Goal: Information Seeking & Learning: Learn about a topic

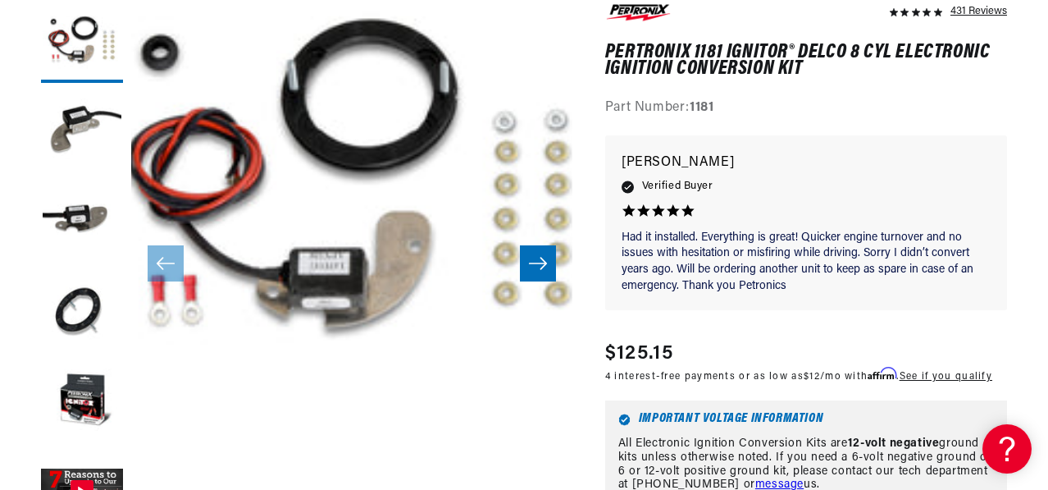
scroll to position [0, 863]
click at [87, 442] on button "Open media 1 in modal" at bounding box center [87, 442] width 0 height 0
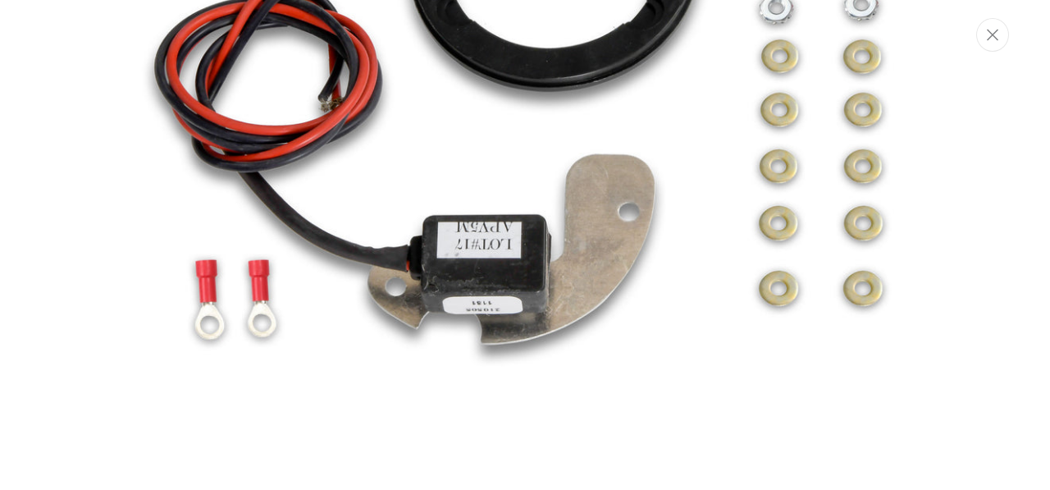
scroll to position [0, 0]
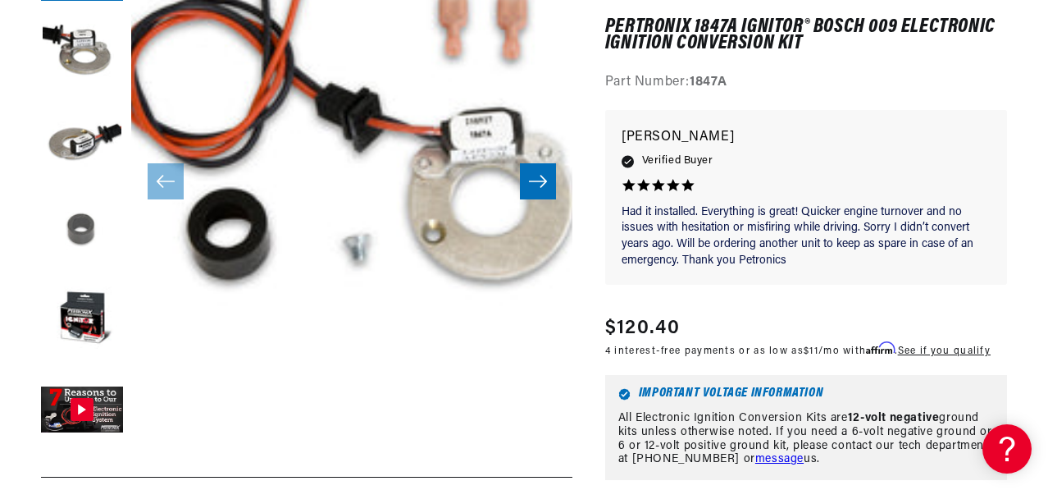
click at [91, 271] on button "Load image 4 in gallery view" at bounding box center [82, 230] width 82 height 82
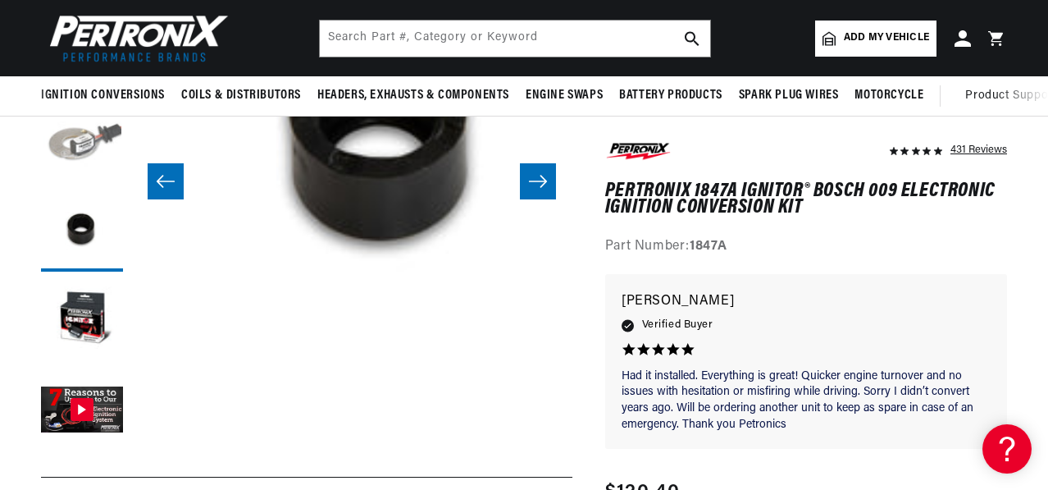
click at [93, 181] on button "Load image 3 in gallery view" at bounding box center [82, 140] width 82 height 82
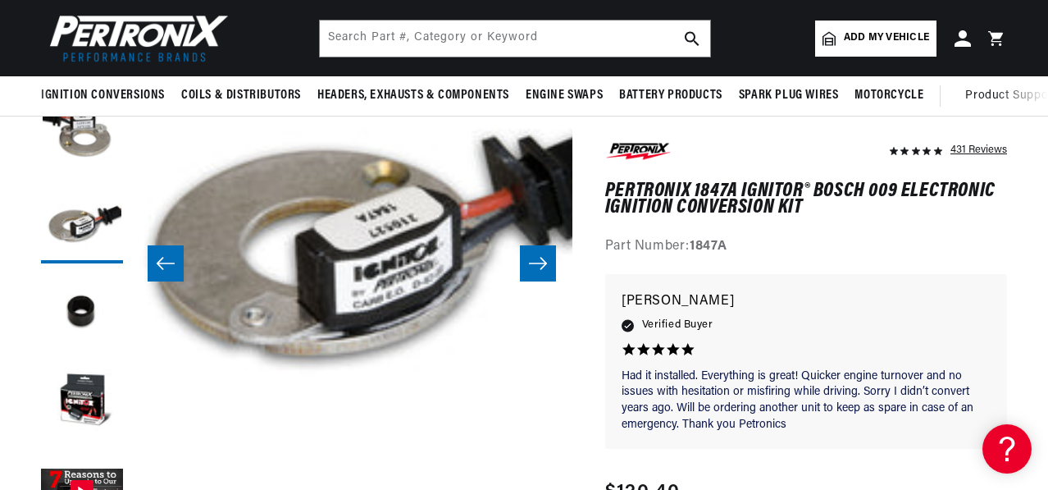
scroll to position [164, 0]
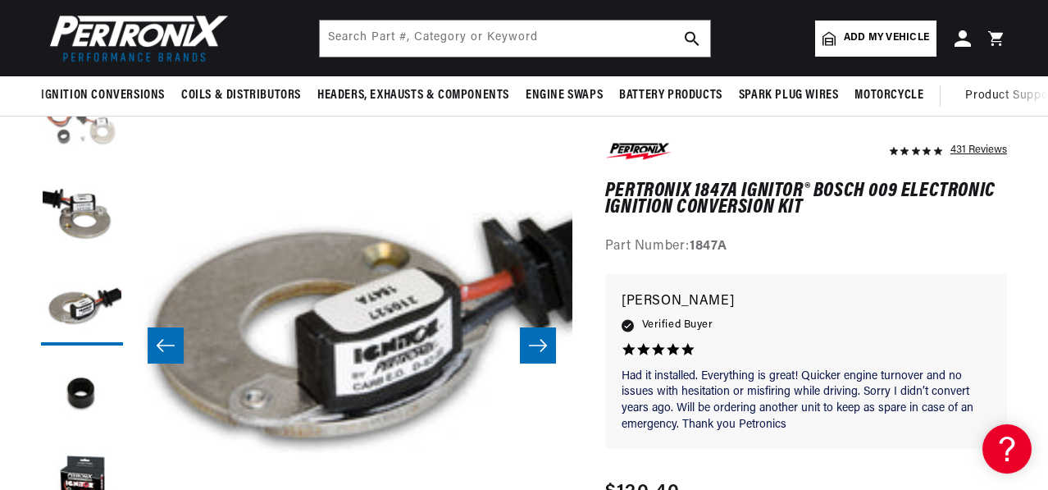
click at [112, 165] on button "Load image 1 in gallery view" at bounding box center [82, 124] width 82 height 82
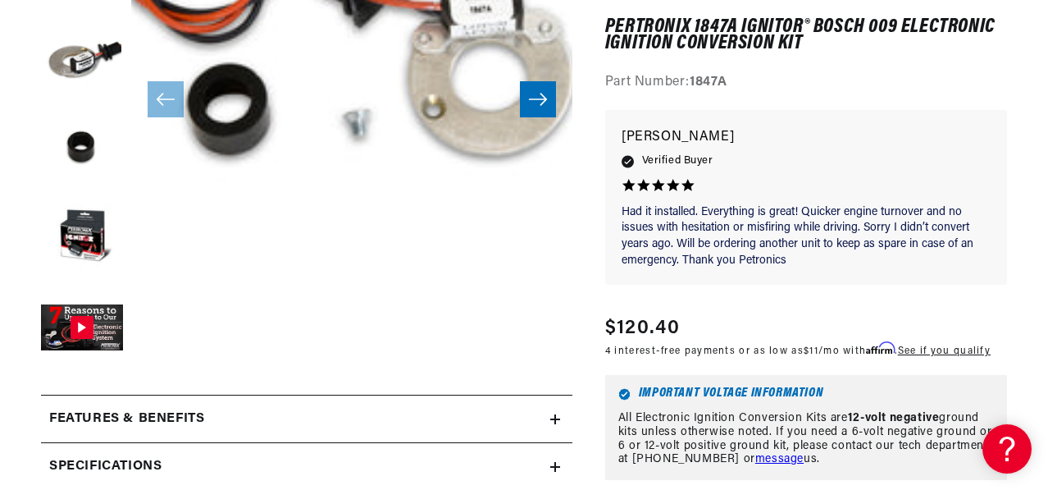
scroll to position [574, 0]
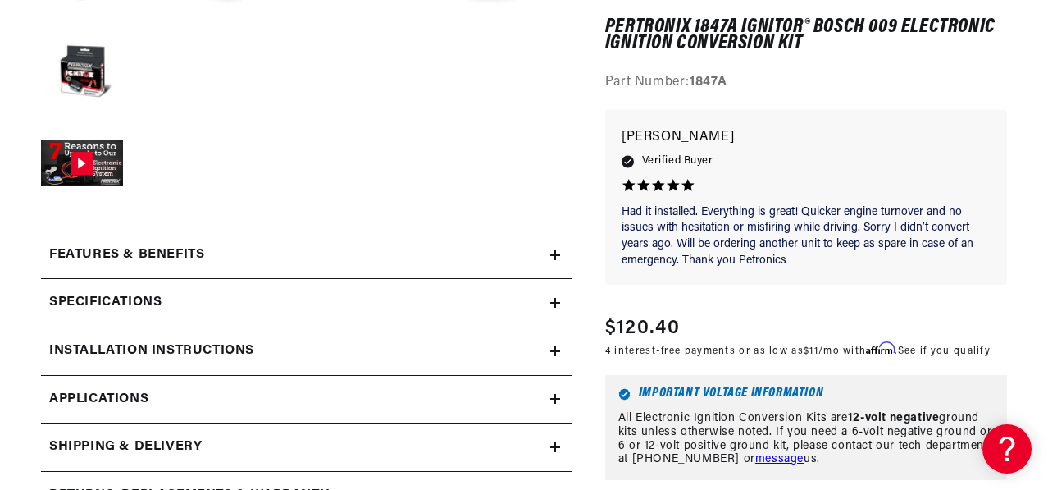
click at [553, 260] on icon at bounding box center [555, 255] width 10 height 10
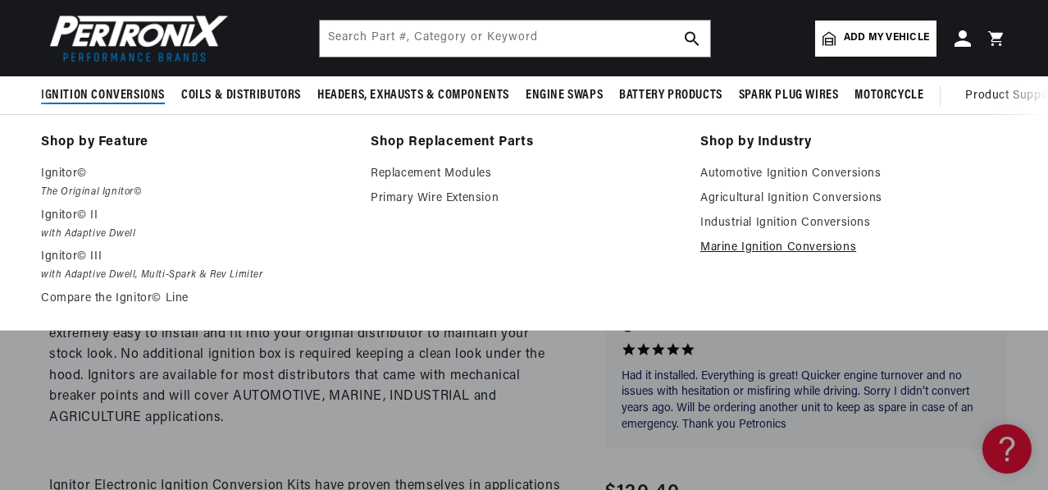
scroll to position [0, 863]
click at [734, 257] on link "Marine Ignition Conversions" at bounding box center [853, 248] width 307 height 20
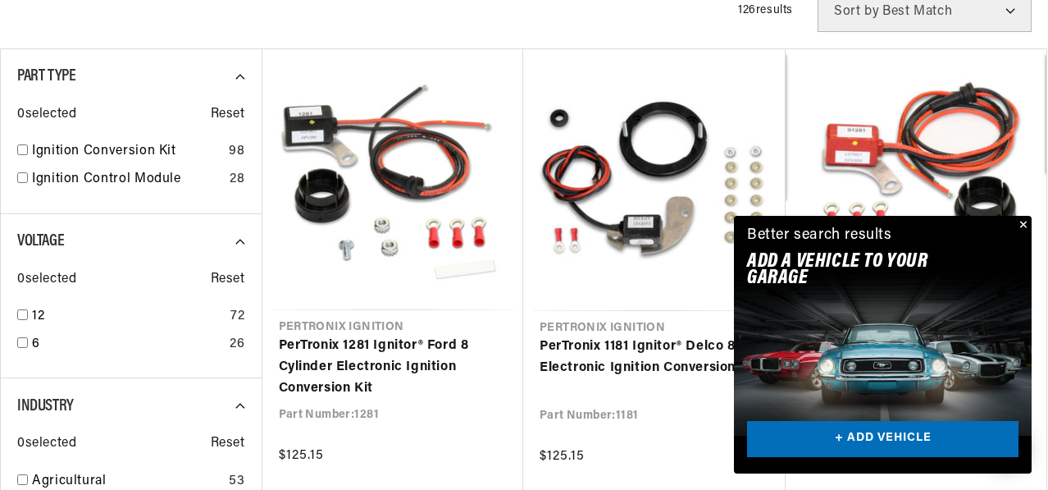
click at [1022, 216] on button "Close" at bounding box center [1022, 226] width 20 height 20
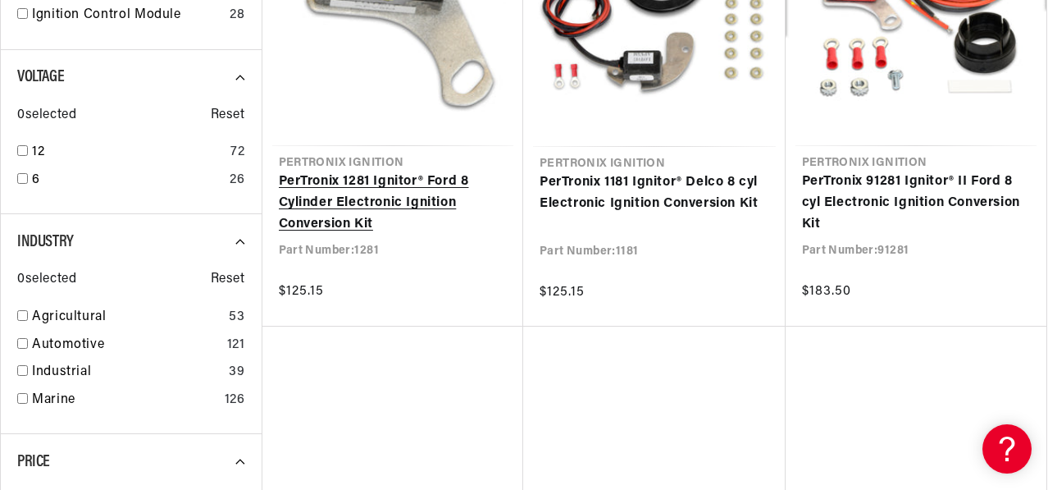
scroll to position [0, 1727]
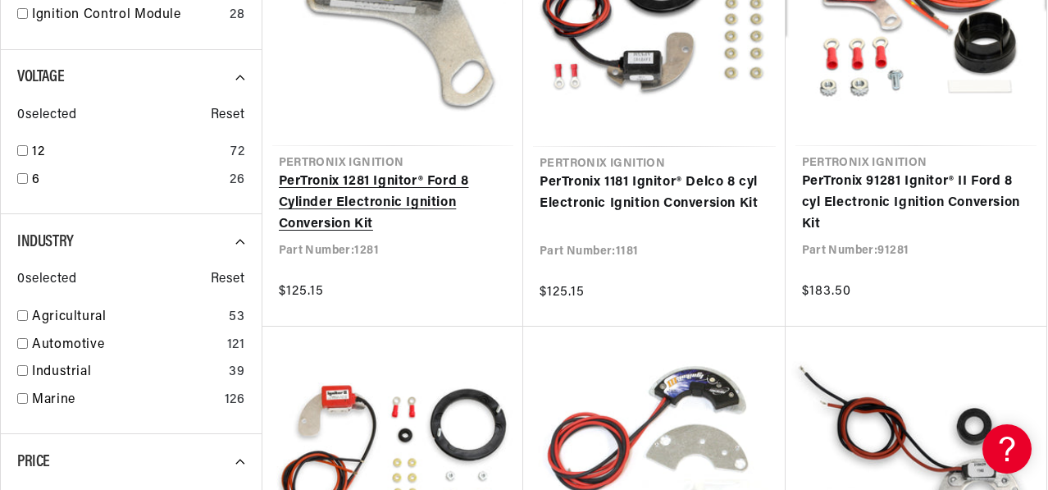
click at [407, 235] on link "PerTronix 1281 Ignitor® Ford 8 Cylinder Electronic Ignition Conversion Kit" at bounding box center [393, 202] width 229 height 63
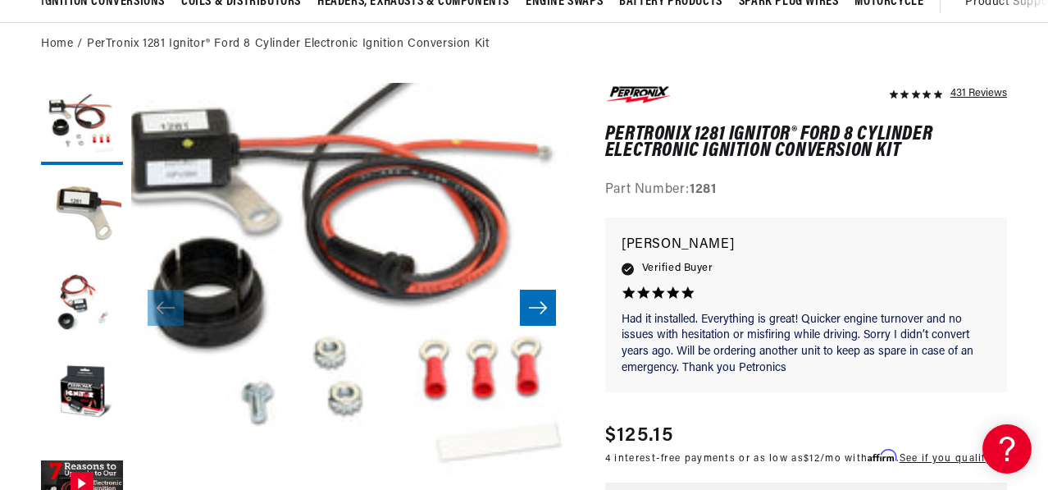
scroll to position [0, 863]
click at [73, 345] on button "Load image 3 in gallery view" at bounding box center [82, 304] width 82 height 82
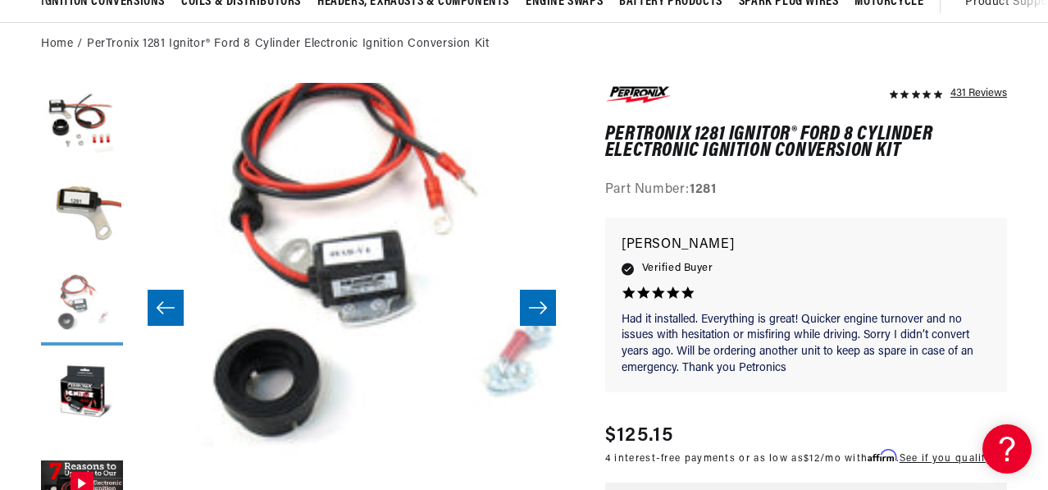
scroll to position [0, 1727]
click at [95, 165] on button "Load image 1 in gallery view" at bounding box center [82, 124] width 82 height 82
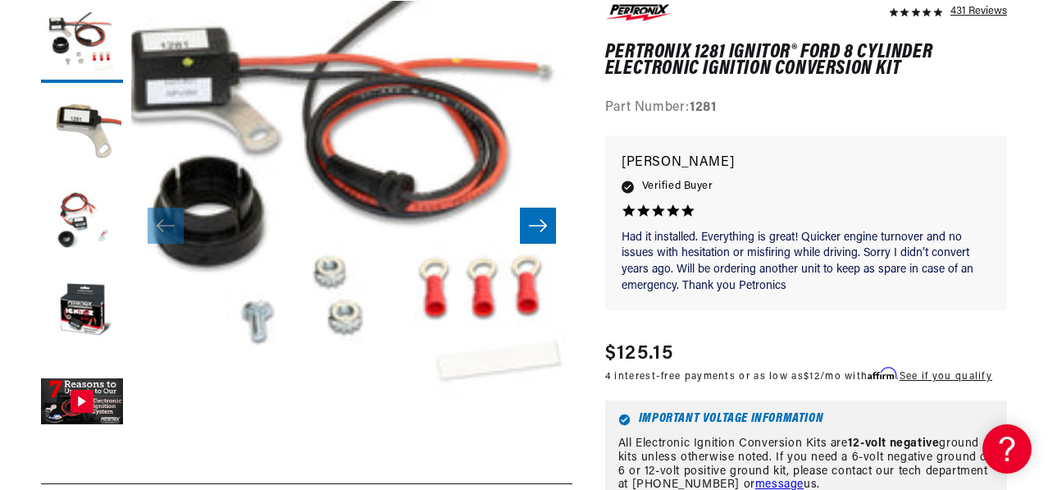
scroll to position [328, 0]
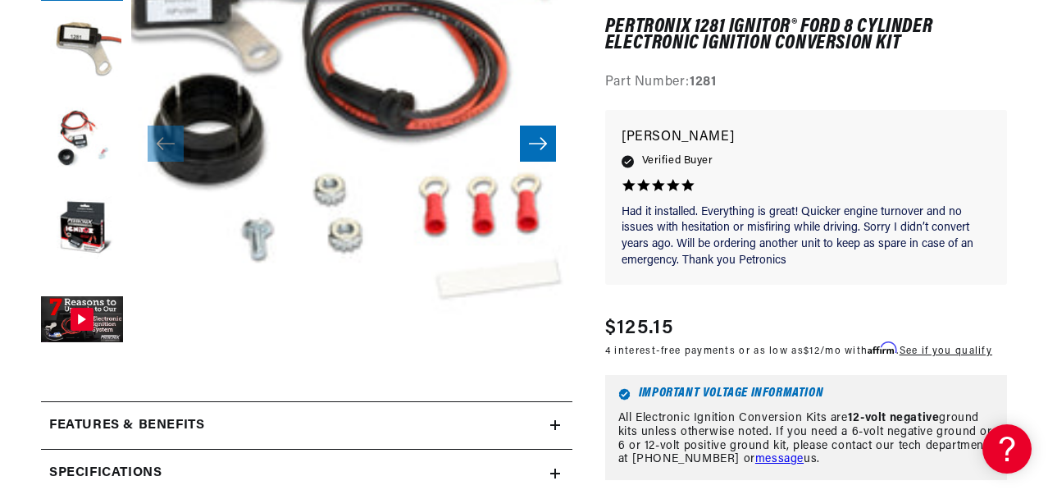
click at [541, 149] on icon "Slide right" at bounding box center [538, 143] width 18 height 12
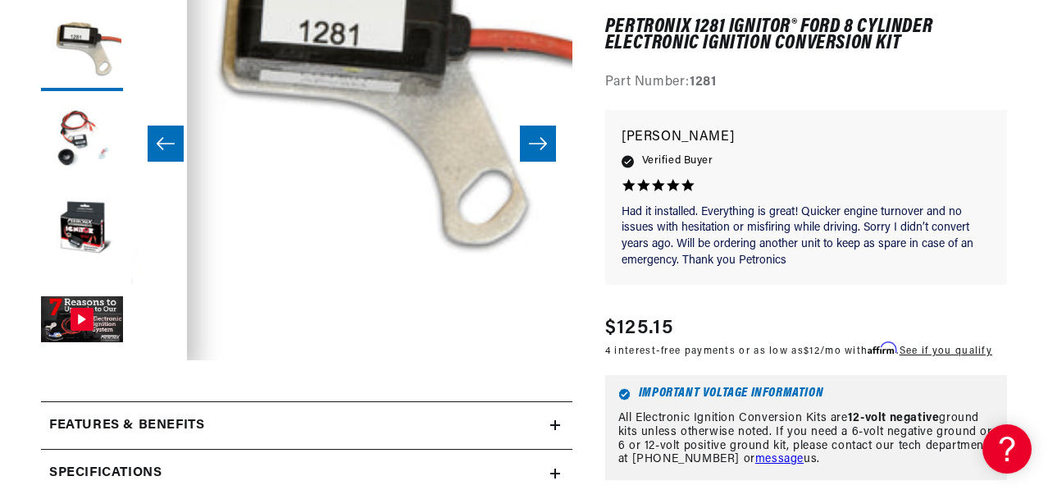
click at [541, 149] on icon "Slide right" at bounding box center [538, 143] width 18 height 12
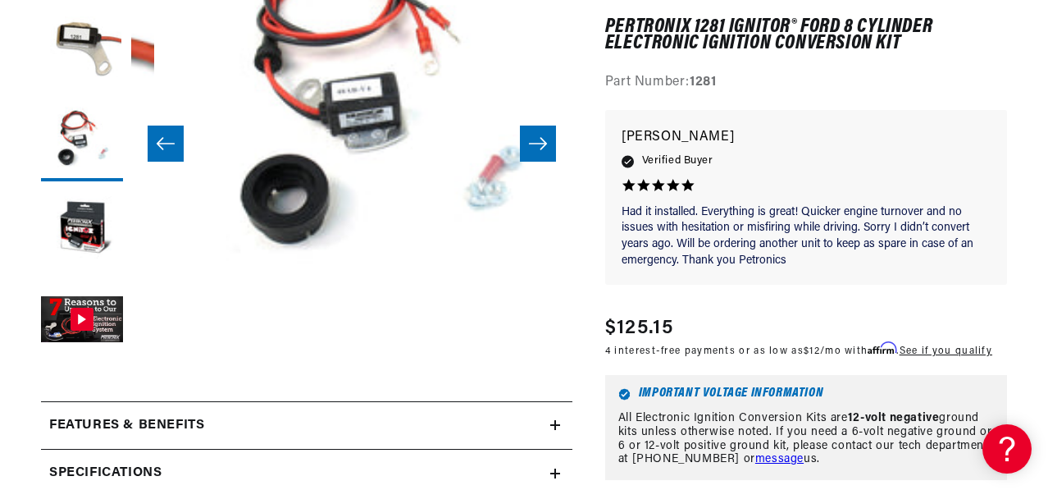
click at [541, 149] on icon "Slide right" at bounding box center [538, 143] width 18 height 12
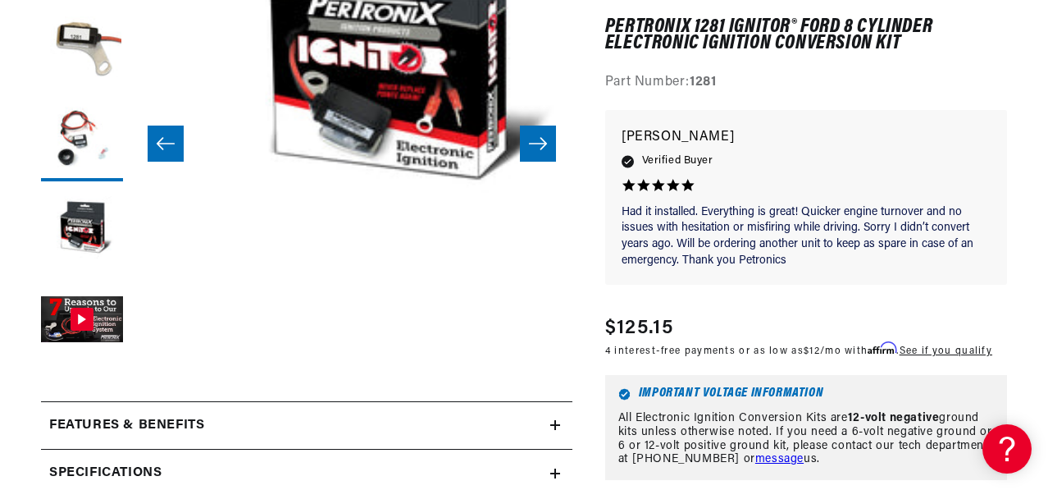
scroll to position [0, 1727]
click at [541, 149] on icon "Slide right" at bounding box center [538, 143] width 18 height 12
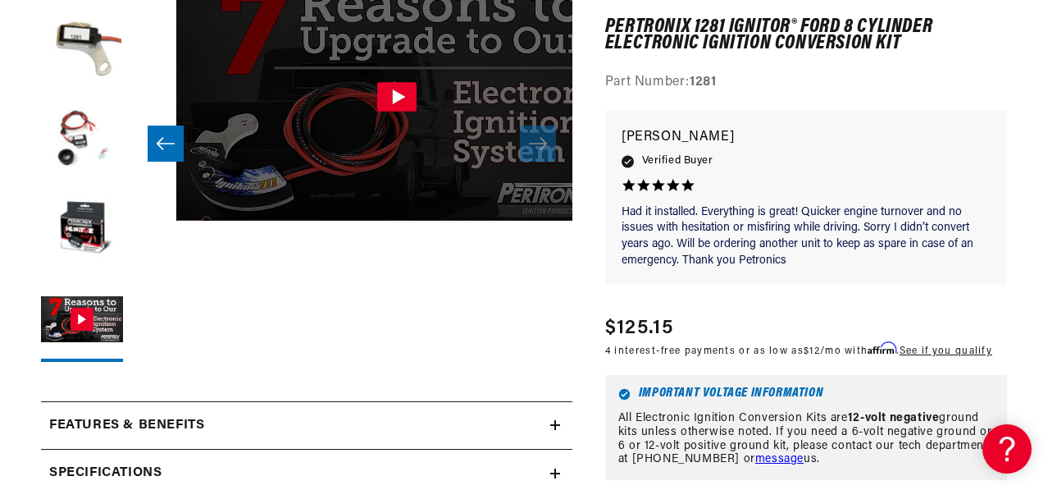
click at [392, 104] on icon "Gallery Viewer" at bounding box center [398, 96] width 13 height 15
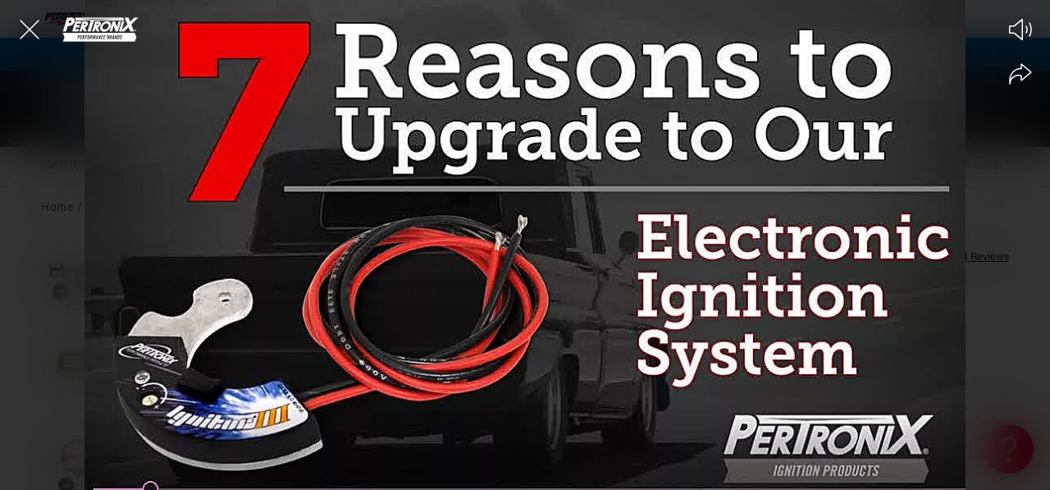
scroll to position [0, 0]
click at [498, 240] on div at bounding box center [525, 245] width 1050 height 490
click at [1024, 75] on icon "Share video" at bounding box center [1020, 74] width 23 height 22
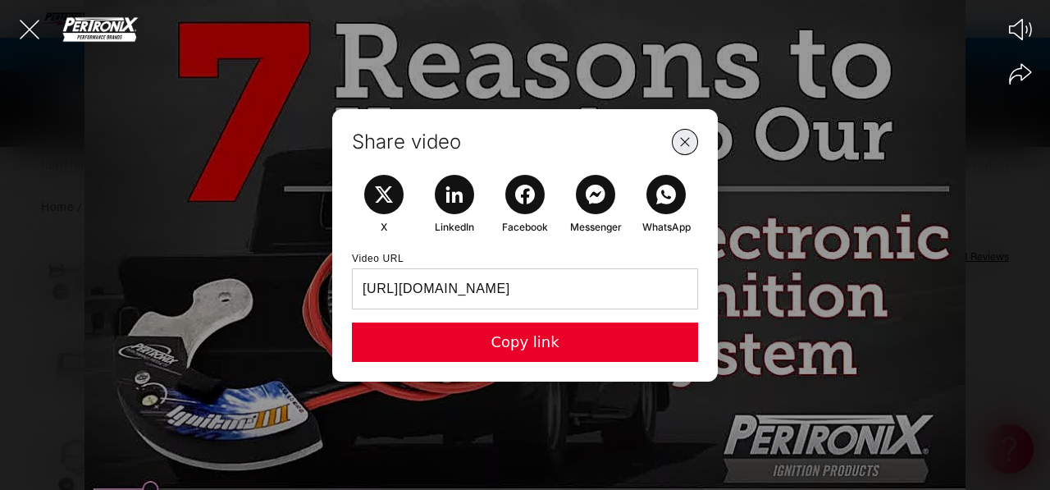
click at [687, 130] on button "Close Share Modal" at bounding box center [684, 141] width 37 height 37
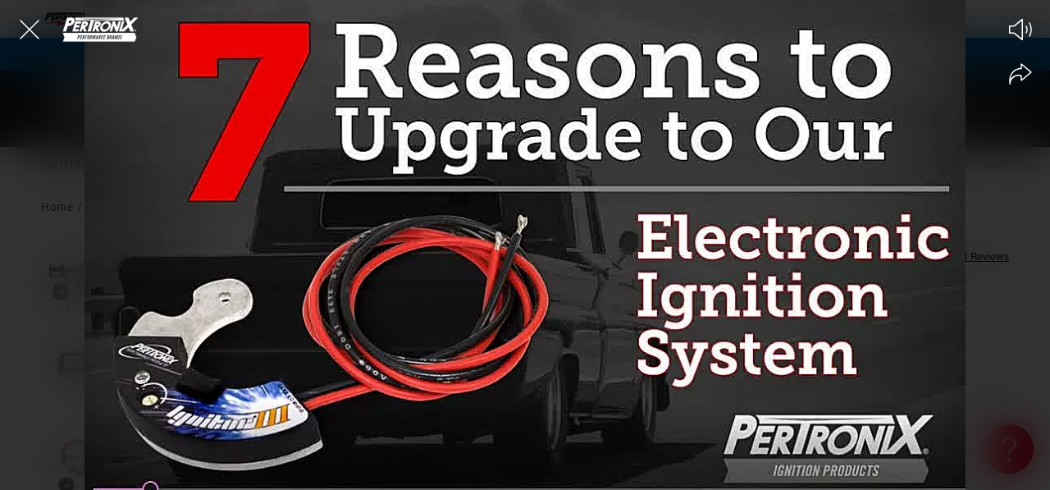
scroll to position [0, 865]
click at [22, 289] on div at bounding box center [525, 245] width 1050 height 490
click at [367, 367] on div at bounding box center [525, 245] width 1050 height 490
drag, startPoint x: 666, startPoint y: 262, endPoint x: 659, endPoint y: 177, distance: 85.5
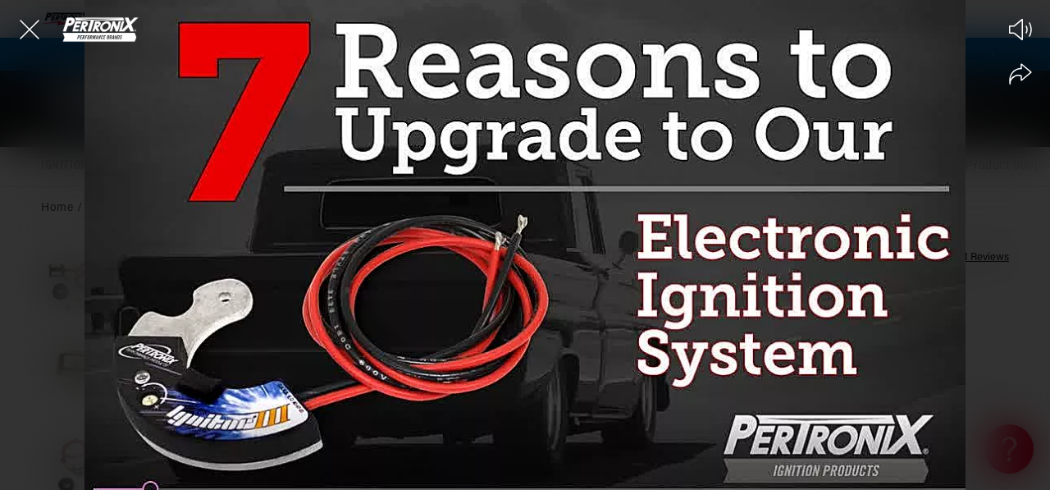
click at [659, 177] on div at bounding box center [525, 245] width 1050 height 490
drag, startPoint x: 154, startPoint y: 487, endPoint x: 182, endPoint y: 479, distance: 29.1
click at [184, 477] on div at bounding box center [525, 245] width 1050 height 490
click at [89, 474] on div at bounding box center [525, 245] width 1050 height 490
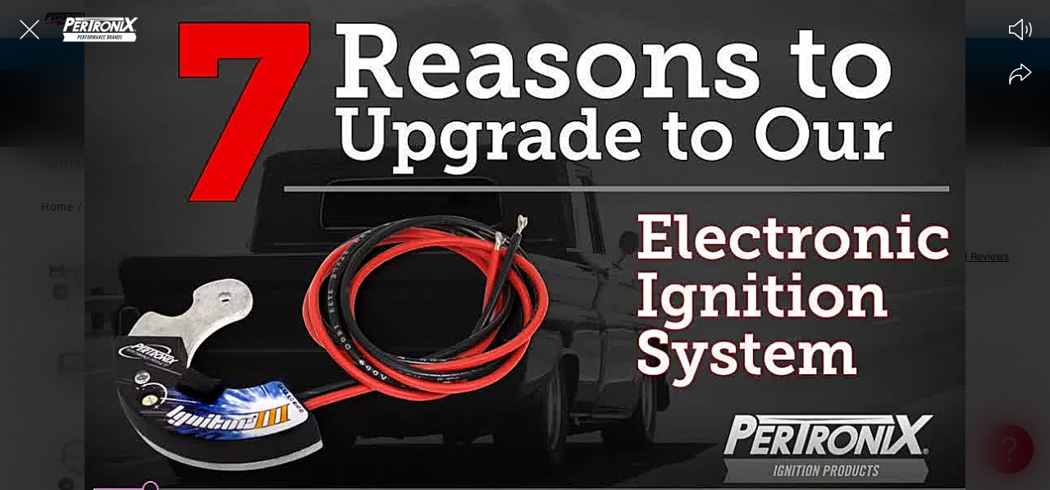
click at [655, 226] on div at bounding box center [525, 245] width 1050 height 490
drag, startPoint x: 655, startPoint y: 226, endPoint x: 658, endPoint y: 197, distance: 29.7
click at [655, 224] on div at bounding box center [525, 245] width 1050 height 490
click at [1022, 74] on icon "Share video" at bounding box center [1020, 74] width 23 height 22
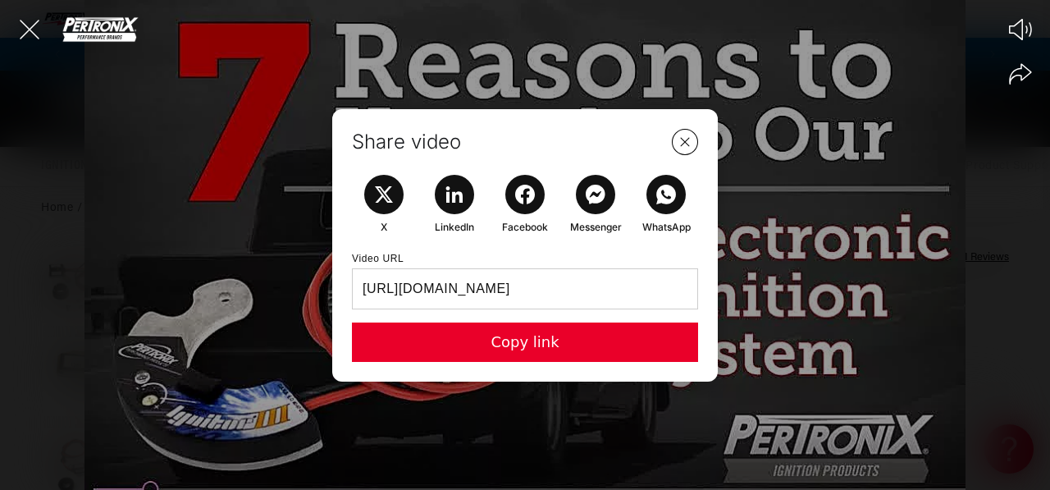
scroll to position [0, 865]
click at [542, 332] on button "Copy link" at bounding box center [525, 341] width 346 height 39
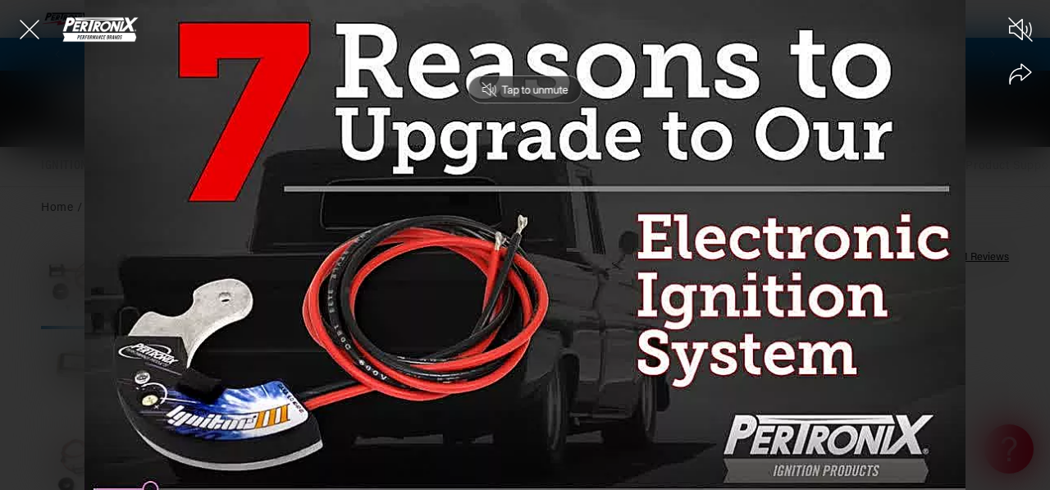
click at [497, 85] on div "Tap to unmute" at bounding box center [525, 89] width 114 height 28
click at [1023, 220] on div at bounding box center [525, 245] width 1050 height 490
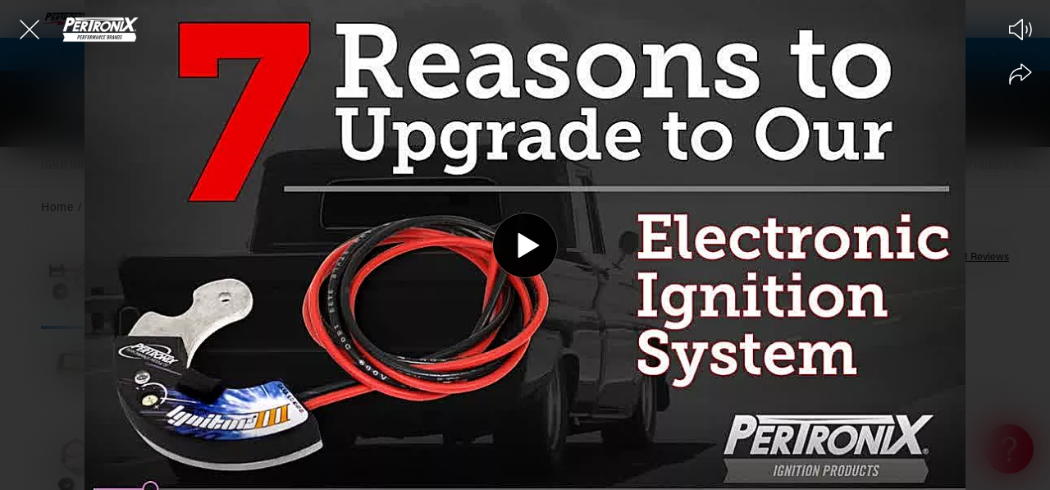
scroll to position [0, 1730]
click at [1009, 232] on div at bounding box center [525, 245] width 1050 height 490
click at [1004, 232] on div at bounding box center [525, 245] width 1050 height 490
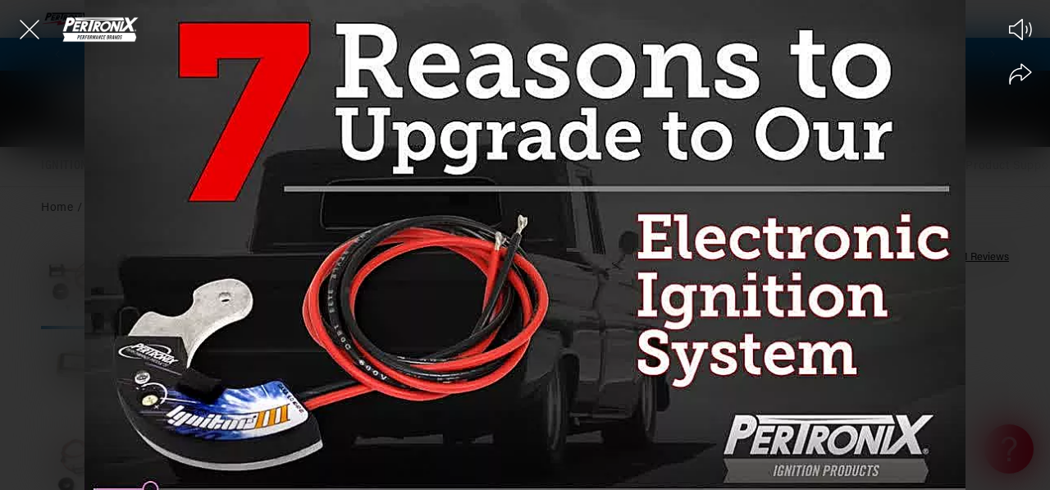
click at [441, 314] on div at bounding box center [525, 245] width 1050 height 490
click at [535, 248] on circle at bounding box center [525, 245] width 64 height 64
click at [34, 25] on icon "Close the video player" at bounding box center [30, 30] width 20 height 20
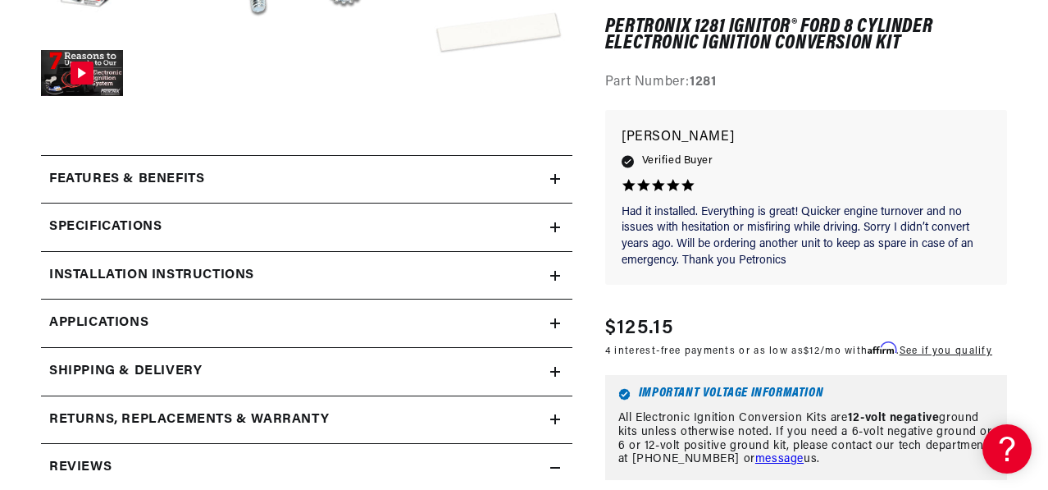
scroll to position [0, 0]
click at [555, 232] on icon at bounding box center [555, 227] width 10 height 10
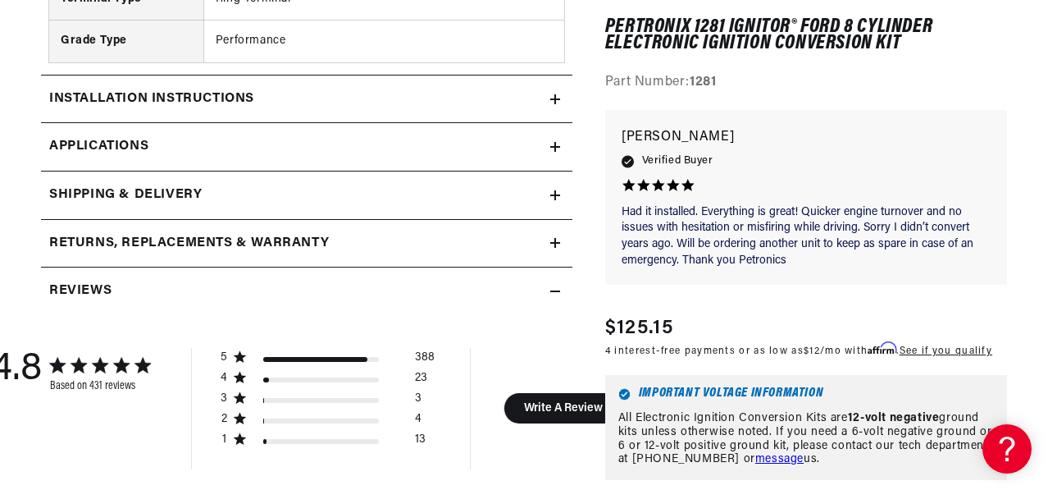
scroll to position [1476, 0]
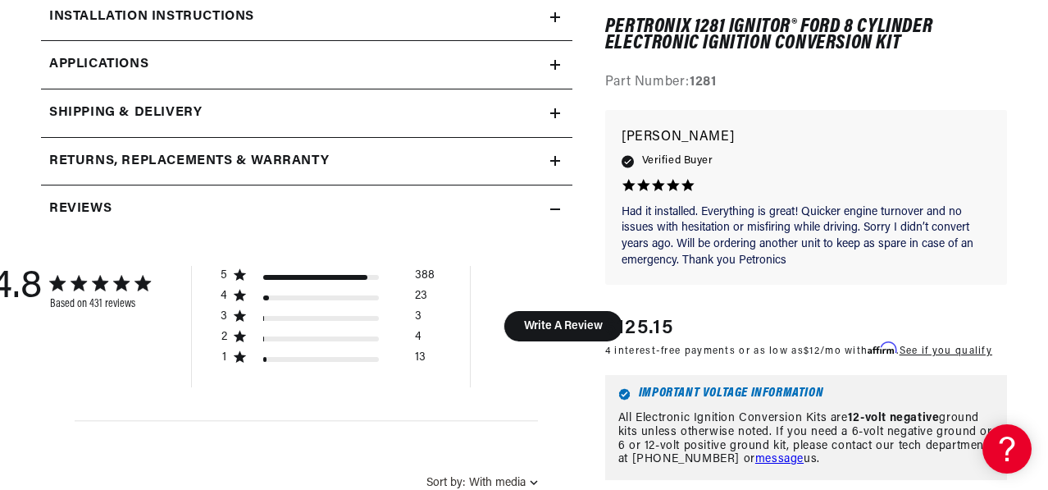
click at [890, 149] on p "[PERSON_NAME]" at bounding box center [806, 137] width 369 height 23
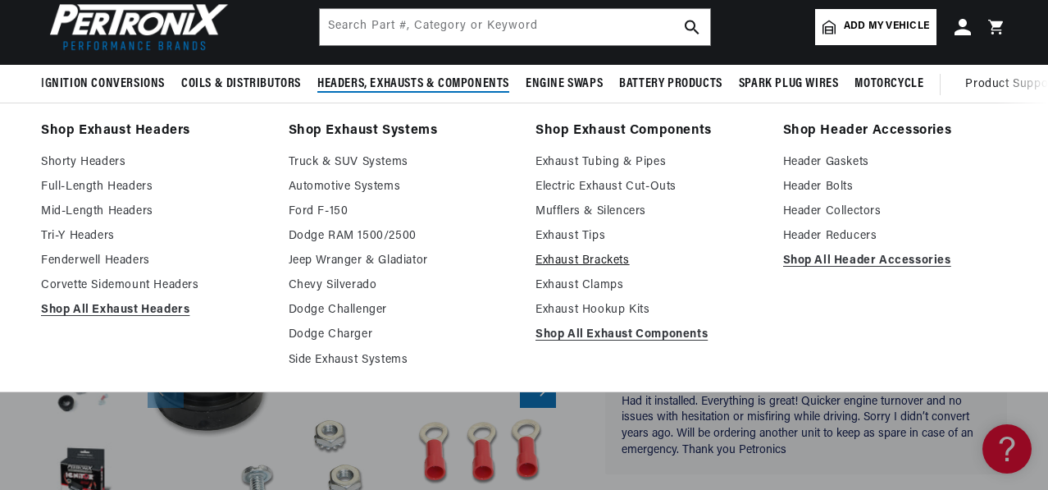
scroll to position [0, 0]
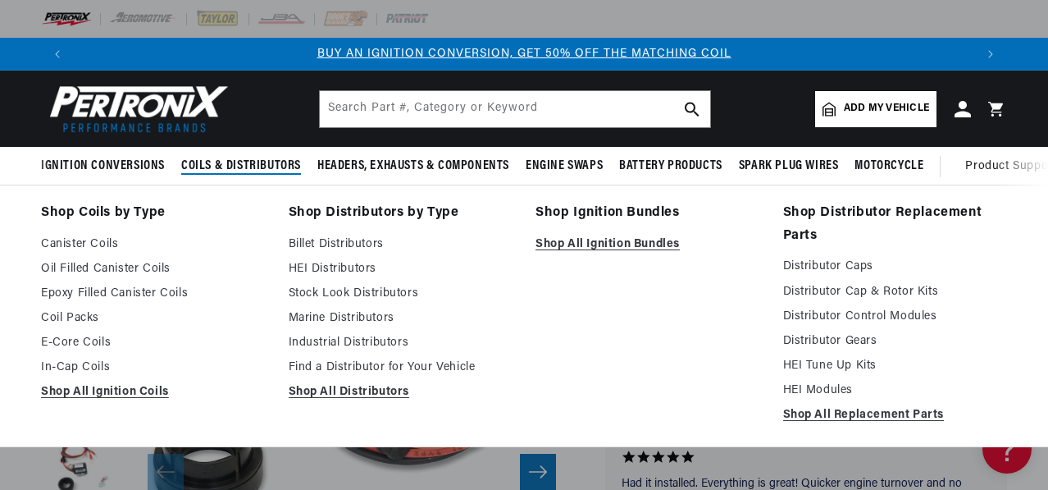
click at [262, 175] on span "Coils & Distributors" at bounding box center [241, 165] width 120 height 17
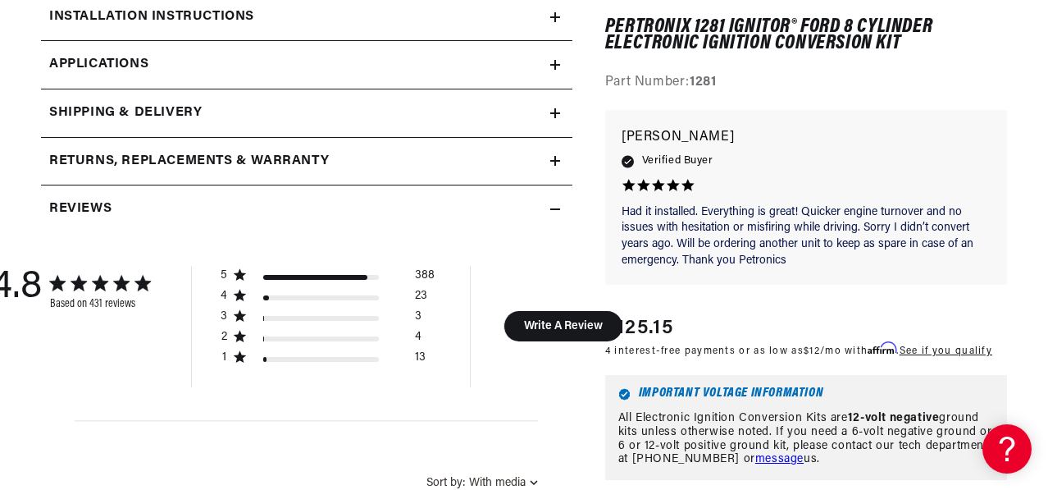
scroll to position [1558, 0]
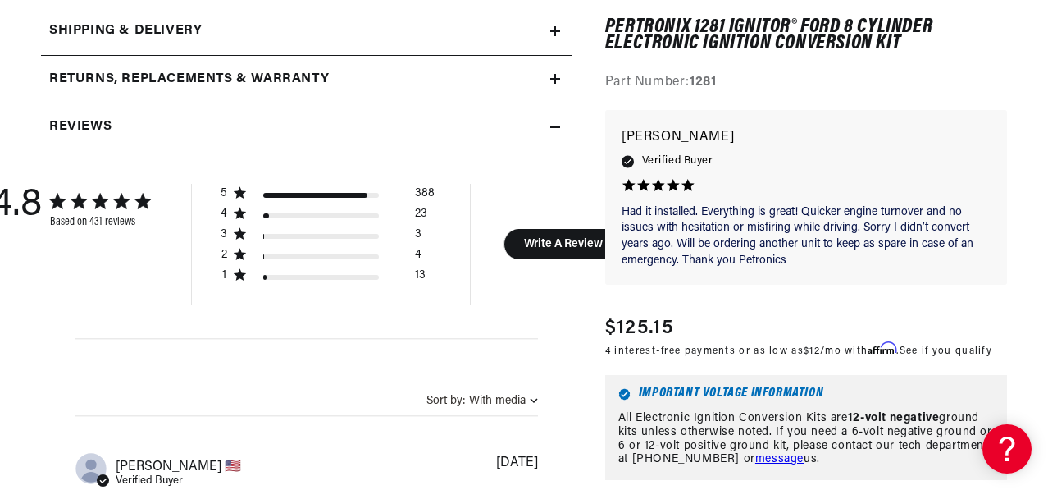
click at [899, 356] on link "See if you qualify" at bounding box center [945, 351] width 93 height 10
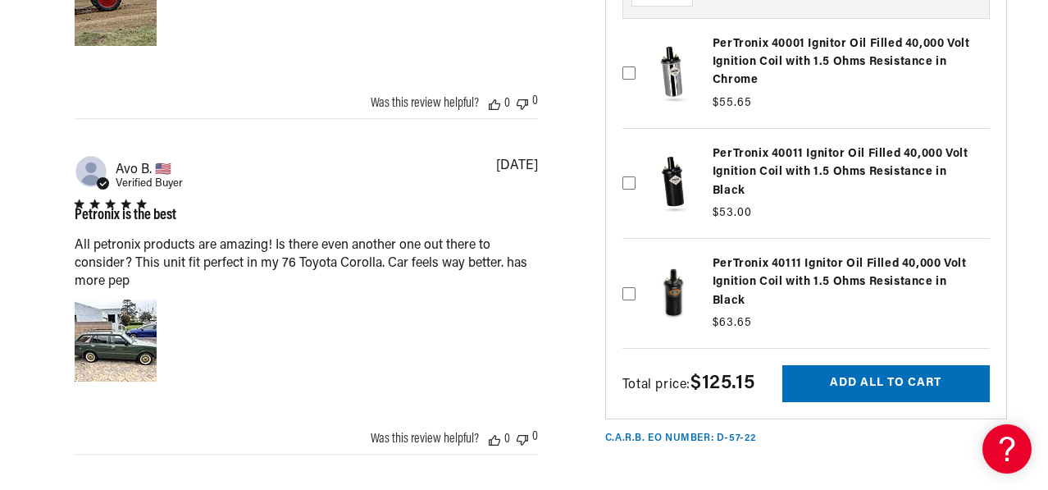
scroll to position [0, 0]
click at [635, 80] on icon at bounding box center [628, 72] width 13 height 13
click at [635, 44] on input "checkbox" at bounding box center [628, 37] width 13 height 13
checkbox input "true"
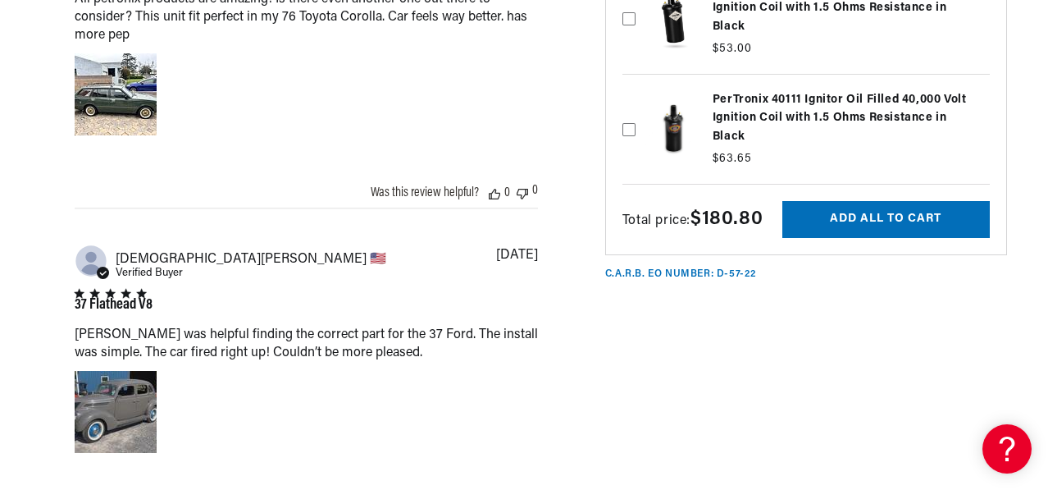
scroll to position [0, 1727]
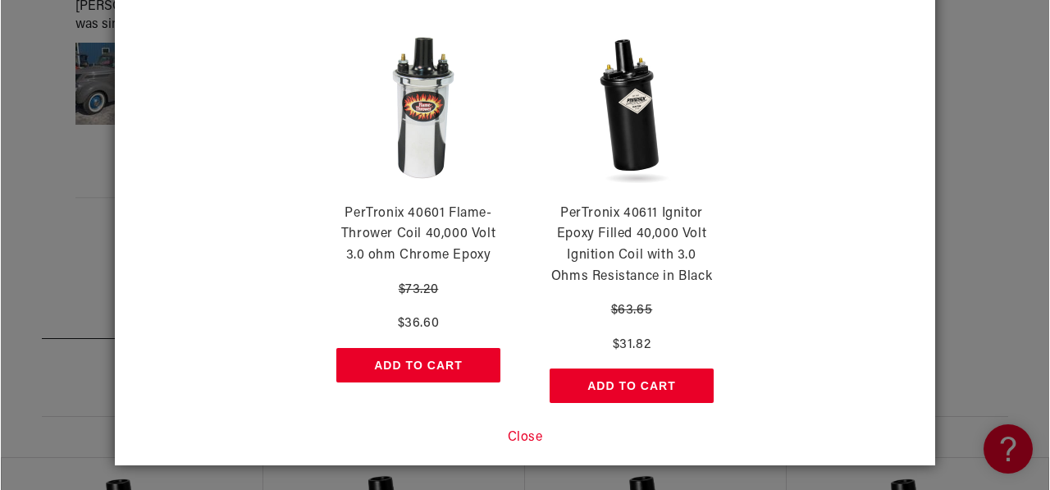
scroll to position [1010, 0]
click at [517, 430] on button "Close" at bounding box center [524, 437] width 35 height 21
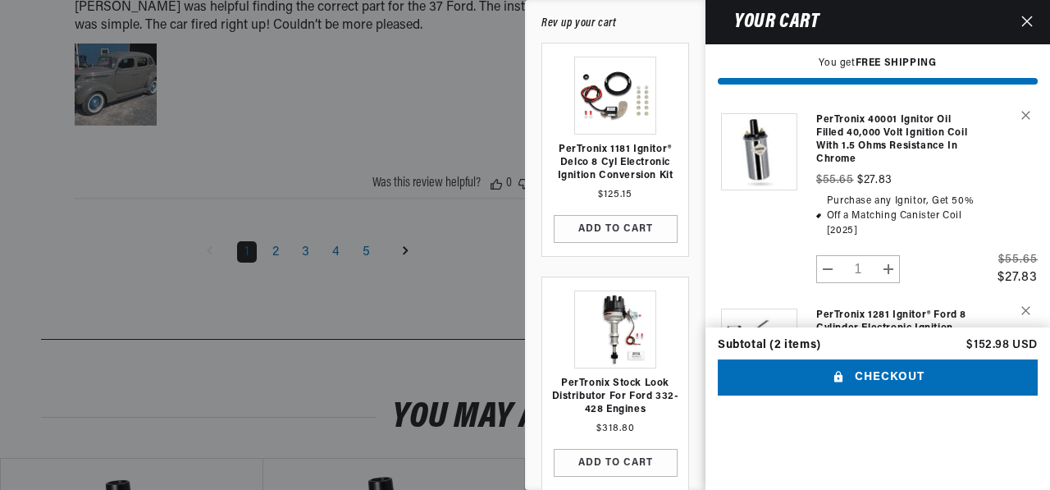
scroll to position [0, 865]
drag, startPoint x: 809, startPoint y: 27, endPoint x: 704, endPoint y: 51, distance: 107.6
click at [705, 44] on div "Your cart" at bounding box center [883, 22] width 356 height 44
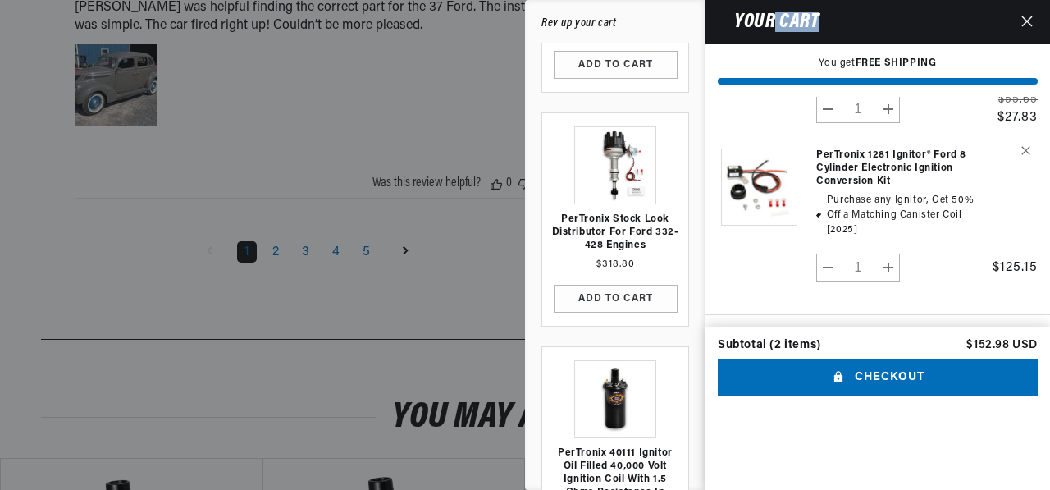
scroll to position [0, 1730]
click at [717, 169] on link "Your cart" at bounding box center [758, 210] width 82 height 157
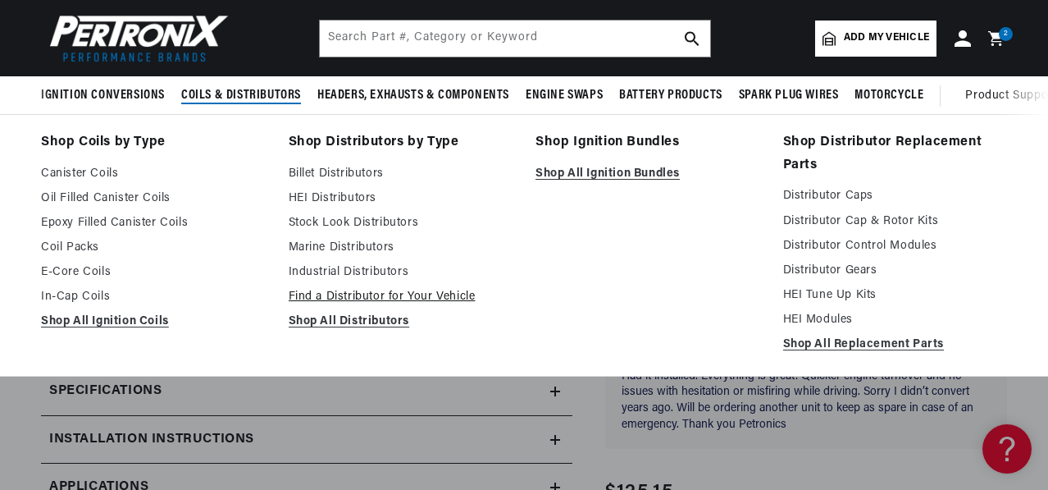
click at [412, 307] on link "Find a Distributor for Your Vehicle" at bounding box center [401, 297] width 225 height 20
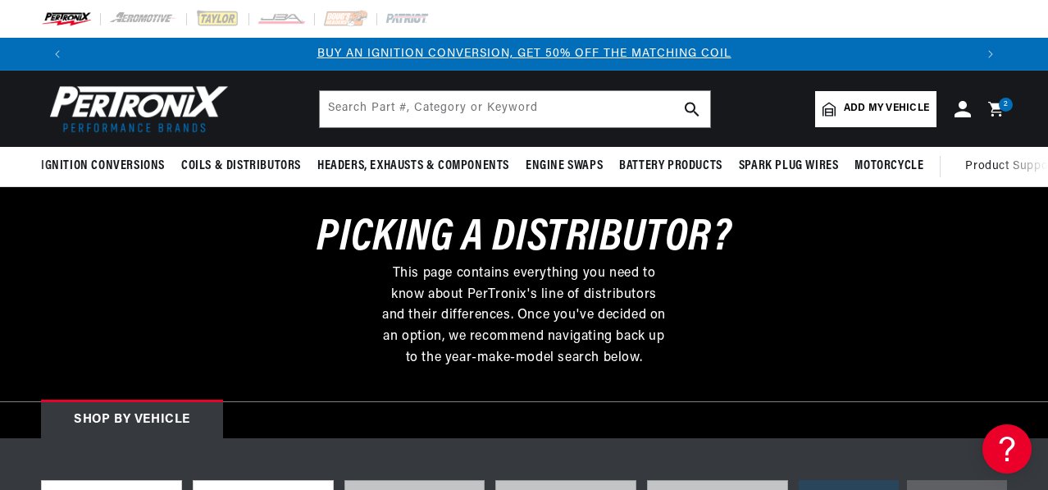
click at [849, 116] on span "Add my vehicle" at bounding box center [886, 109] width 85 height 16
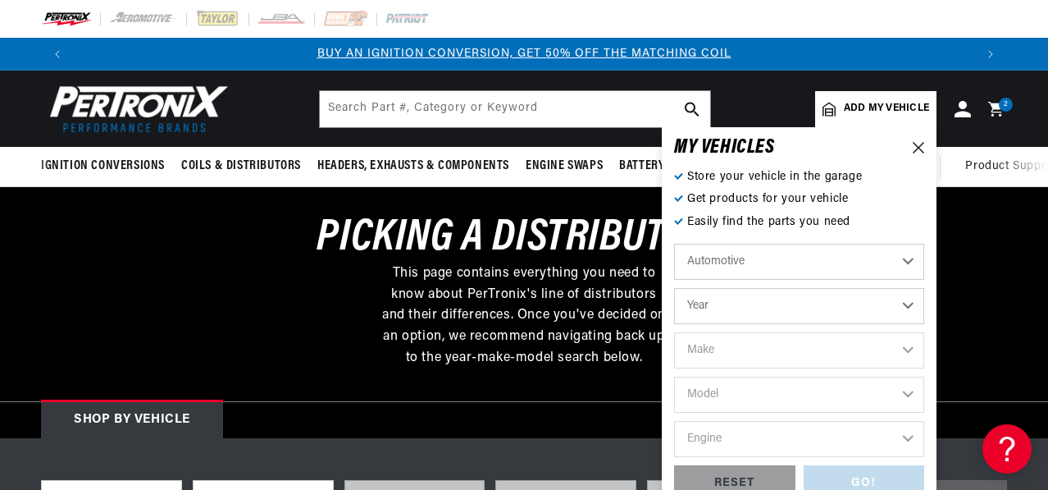
scroll to position [0, 863]
click at [892, 280] on select "Automotive Agricultural Industrial Marine Motorcycle" at bounding box center [799, 262] width 250 height 36
click at [674, 265] on select "Automotive Agricultural Industrial Marine Motorcycle" at bounding box center [799, 262] width 250 height 36
select select "Marine"
click at [889, 324] on select "Year 1987 1986 1985 1983 1982 1981 1980 1979 1978 1977 1976 1975 1974 1973 1972…" at bounding box center [799, 306] width 250 height 36
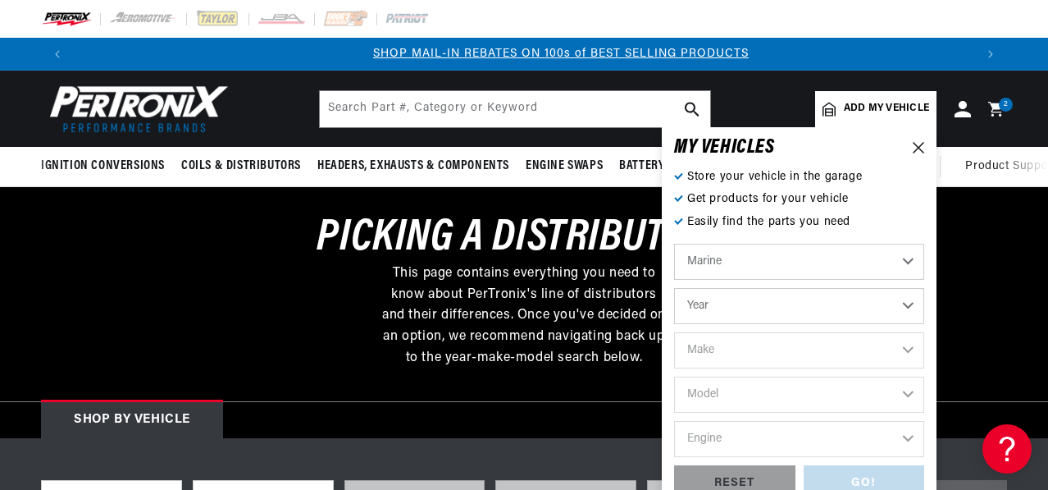
scroll to position [0, 1727]
select select "1987"
click at [674, 309] on select "Year 1987 1986 1985 1983 1982 1981 1980 1979 1978 1977 1976 1975 1974 1973 1972…" at bounding box center [799, 306] width 250 height 36
select select "1987"
click at [888, 367] on select "Make Crusader (Thermo-Electron)" at bounding box center [799, 350] width 250 height 36
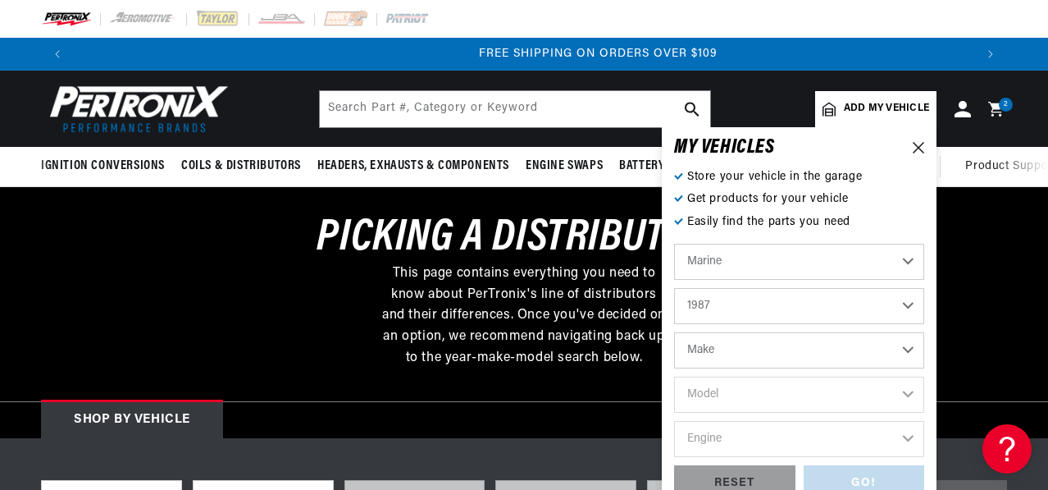
scroll to position [0, 0]
click at [891, 368] on select "Make Crusader (Thermo-Electron)" at bounding box center [799, 350] width 250 height 36
select select "Crusader-(Thermo-Electron)"
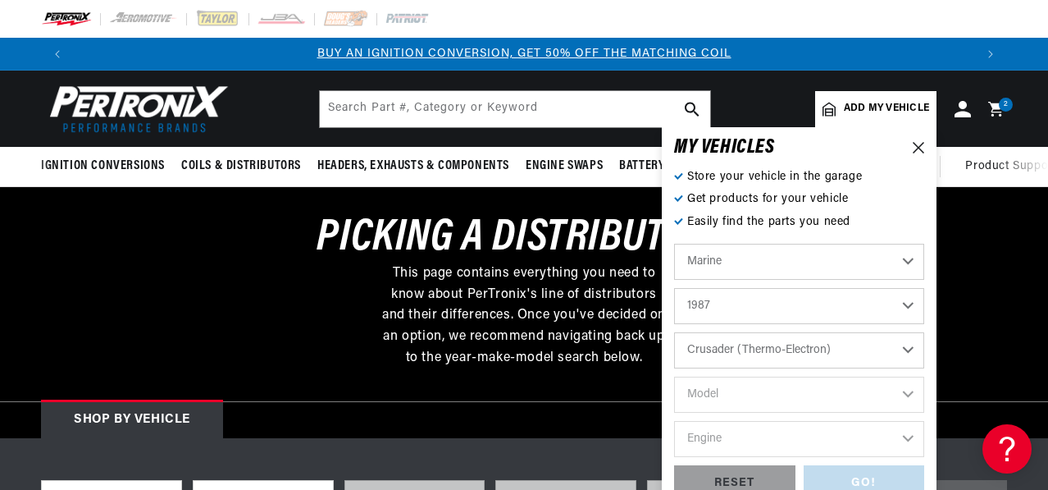
click at [674, 353] on select "Make Crusader (Thermo-Electron)" at bounding box center [799, 350] width 250 height 36
select select "Crusader-(Thermo-Electron)"
click at [890, 412] on select "Model 305 350 454 cid. engine" at bounding box center [799, 394] width 250 height 36
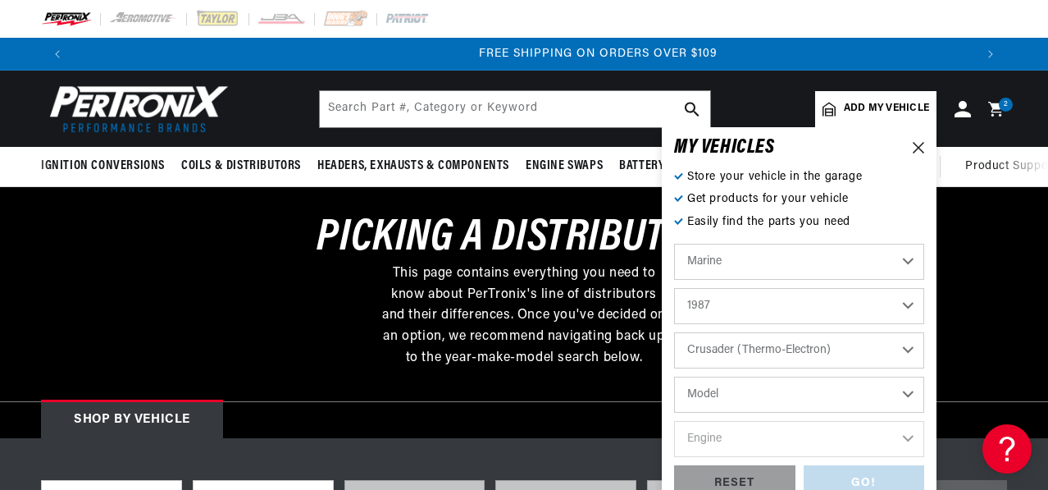
select select "350"
click at [674, 398] on select "Model 305 350 454 cid. engine" at bounding box center [799, 394] width 250 height 36
select select "350"
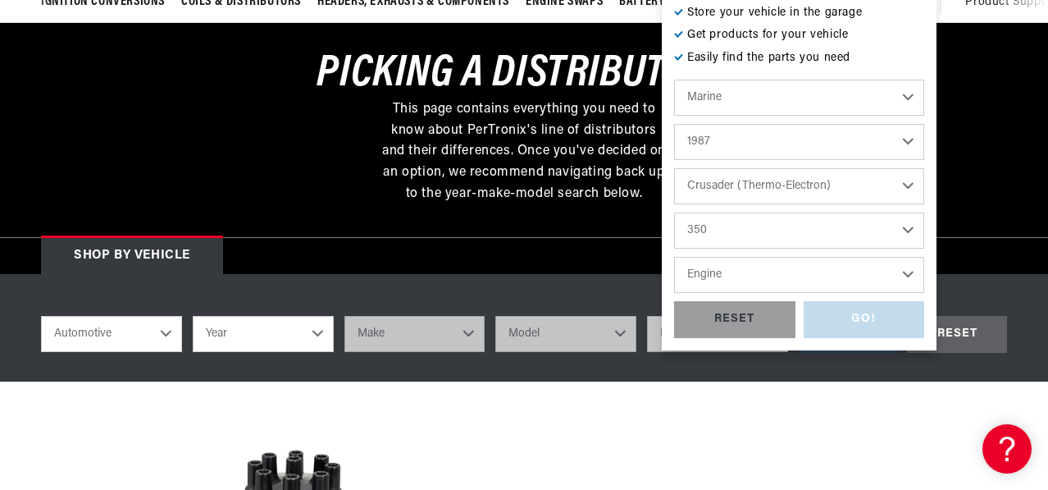
click at [895, 293] on select "Engine 8" at bounding box center [799, 275] width 250 height 36
select select "8"
click at [674, 278] on select "Engine 8" at bounding box center [799, 275] width 250 height 36
select select "8"
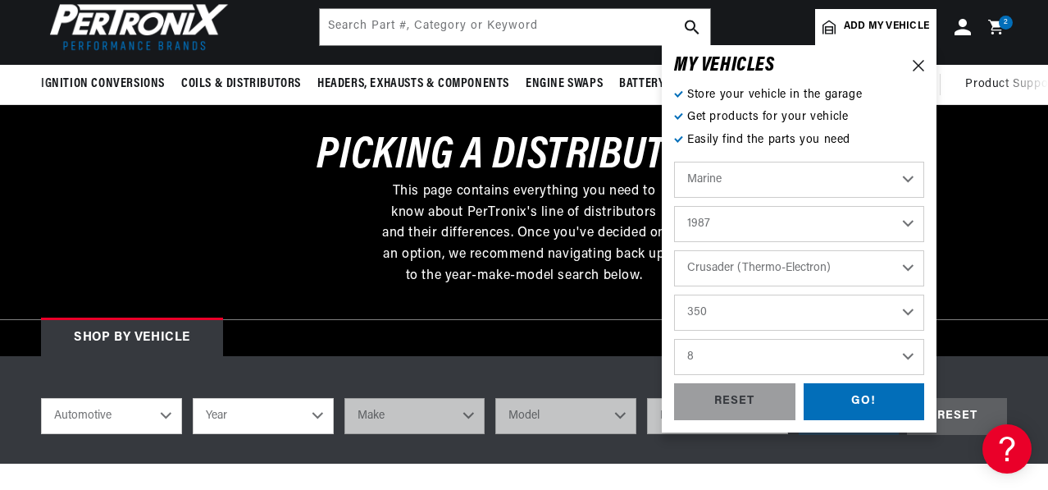
scroll to position [0, 0]
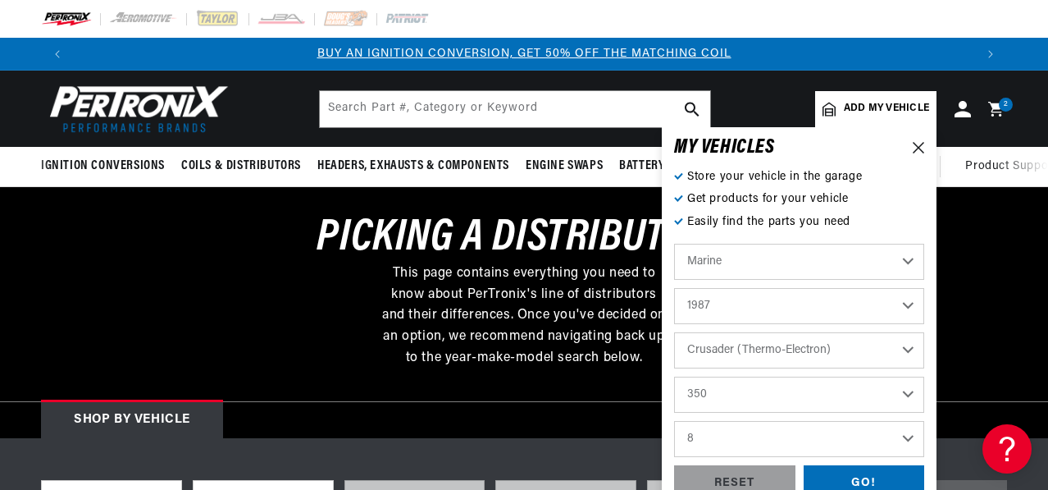
click at [895, 277] on select "Automotive Agricultural Industrial Marine Motorcycle" at bounding box center [799, 262] width 250 height 36
click at [674, 265] on select "Automotive Agricultural Industrial Marine Motorcycle" at bounding box center [799, 262] width 250 height 36
select select "Automotive"
select select "Make"
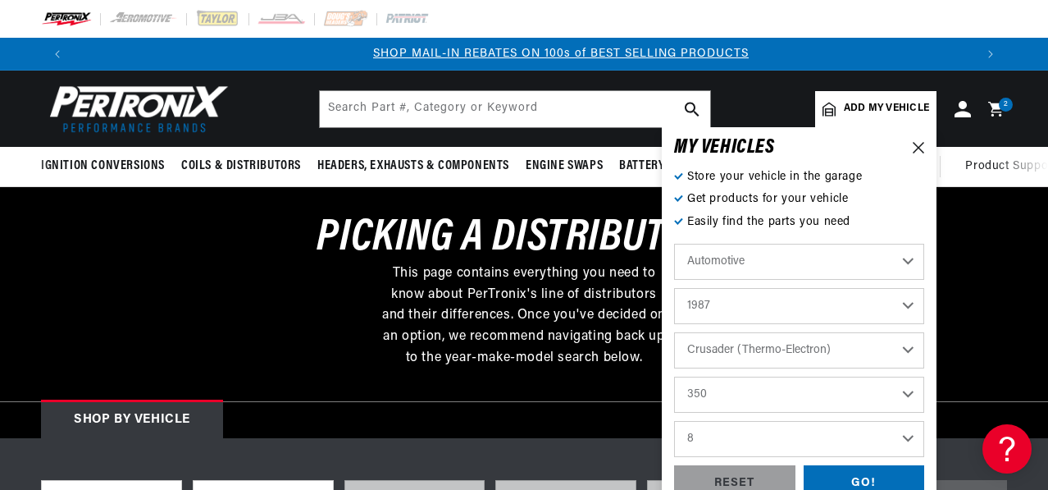
select select "Model"
select select "Engine"
click at [896, 324] on select "2022 2021 2020 2019 2018 2017 2016 2015 2014 2013 2012 2011 2010 2009 2008 2007…" at bounding box center [799, 306] width 250 height 36
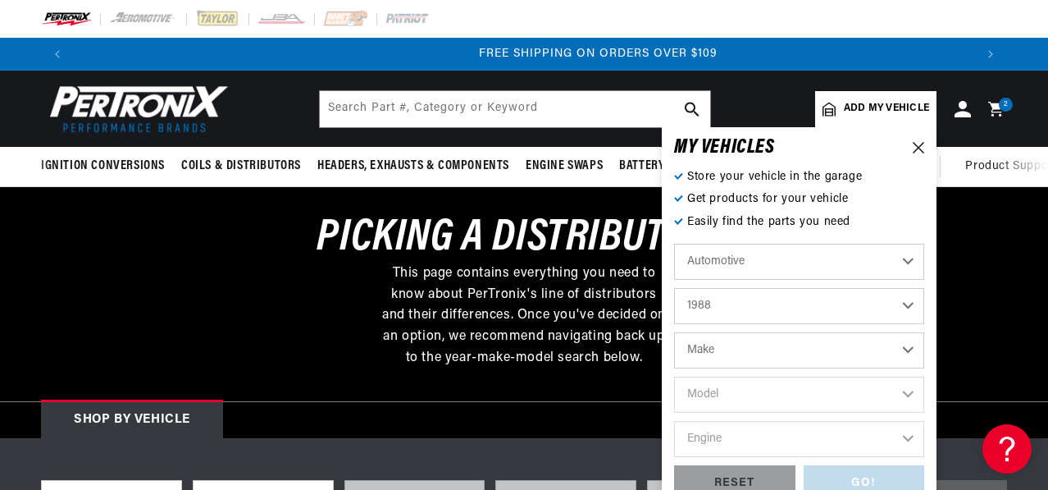
click at [674, 309] on select "2022 2021 2020 2019 2018 2017 2016 2015 2014 2013 2012 2011 2010 2009 2008 2007…" at bounding box center [799, 306] width 250 height 36
select select "1988"
click at [890, 368] on select "Make American Motors Bentley Buick Cadillac Chevrolet Chrysler Dodge Eagle Ford…" at bounding box center [799, 350] width 250 height 36
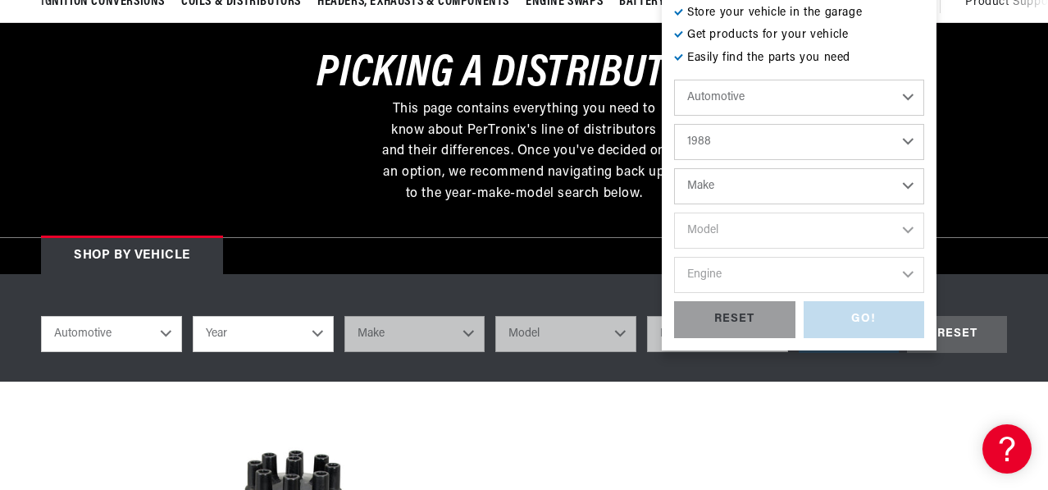
click at [892, 204] on select "Make American Motors Bentley Buick Cadillac Chevrolet Chrysler Dodge Eagle Ford…" at bounding box center [799, 186] width 250 height 36
click at [890, 204] on select "Make American Motors Bentley Buick Cadillac Chevrolet Chrysler Dodge Eagle Ford…" at bounding box center [799, 186] width 250 height 36
click at [894, 204] on select "Make American Motors Bentley Buick Cadillac Chevrolet Chrysler Dodge Eagle Ford…" at bounding box center [799, 186] width 250 height 36
select select "Dodge"
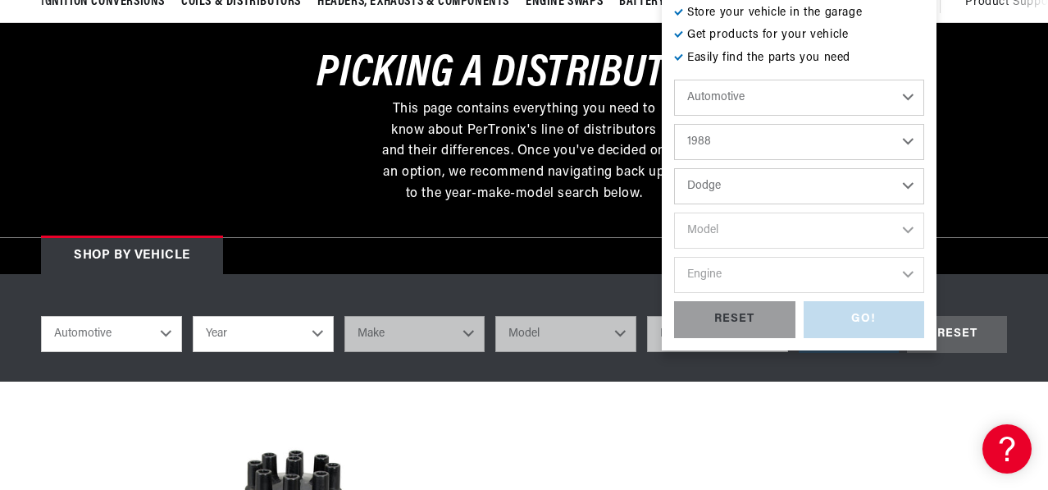
click at [674, 189] on select "Make American Motors Bentley Buick Cadillac Chevrolet Chrysler Dodge Eagle Ford…" at bounding box center [799, 186] width 250 height 36
select select "Dodge"
click at [886, 248] on select "Model 600 Aries B150 B250 B350 Caravan Colt D100 D150 D250 D350 Dakota Daytona …" at bounding box center [799, 230] width 250 height 36
select select "D250"
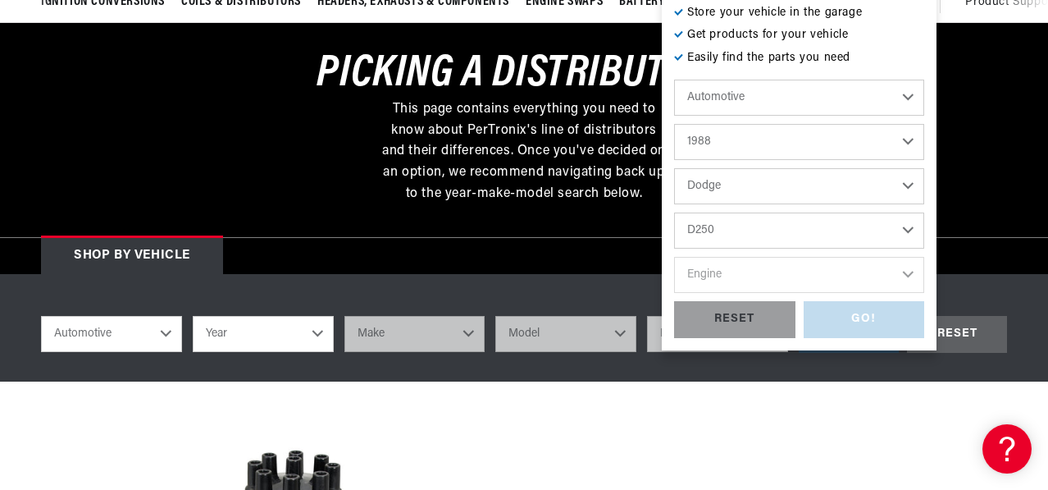
click at [674, 234] on select "Model 600 Aries B150 B250 B350 Caravan Colt D100 D150 D250 D350 Dakota Daytona …" at bounding box center [799, 230] width 250 height 36
select select "D250"
click at [896, 293] on select "Engine 3.9L 5.2L 5.9L" at bounding box center [799, 275] width 250 height 36
select select "5.2L"
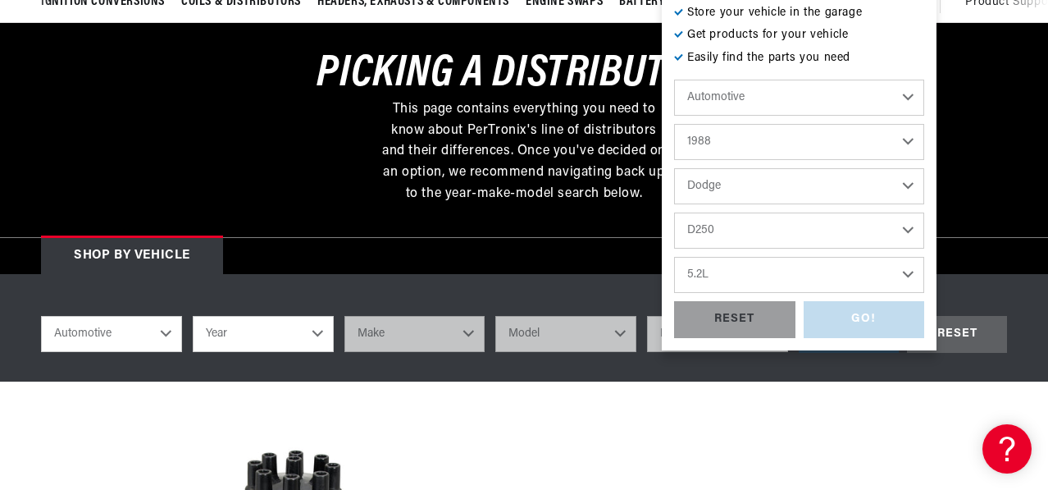
click at [674, 278] on select "Engine 3.9L 5.2L 5.9L" at bounding box center [799, 275] width 250 height 36
select select "5.2L"
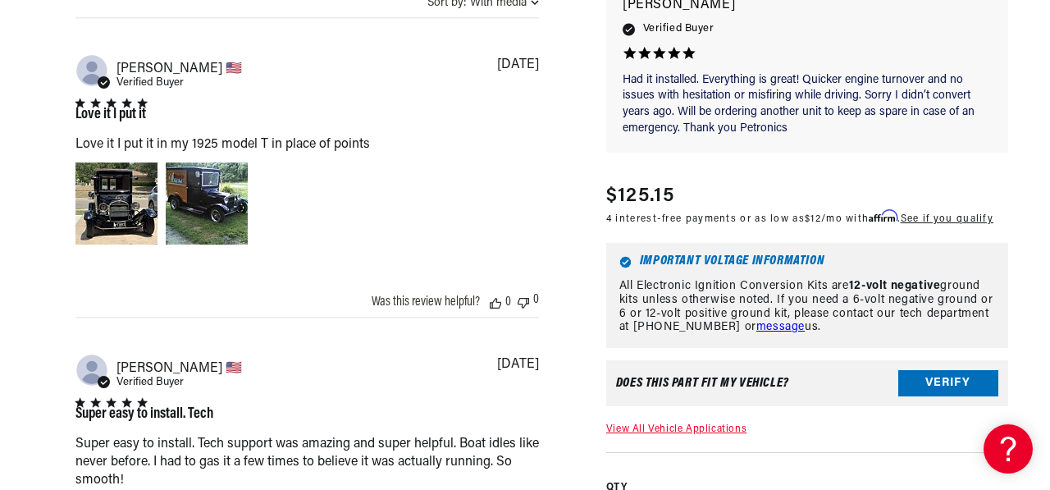
scroll to position [1394, 0]
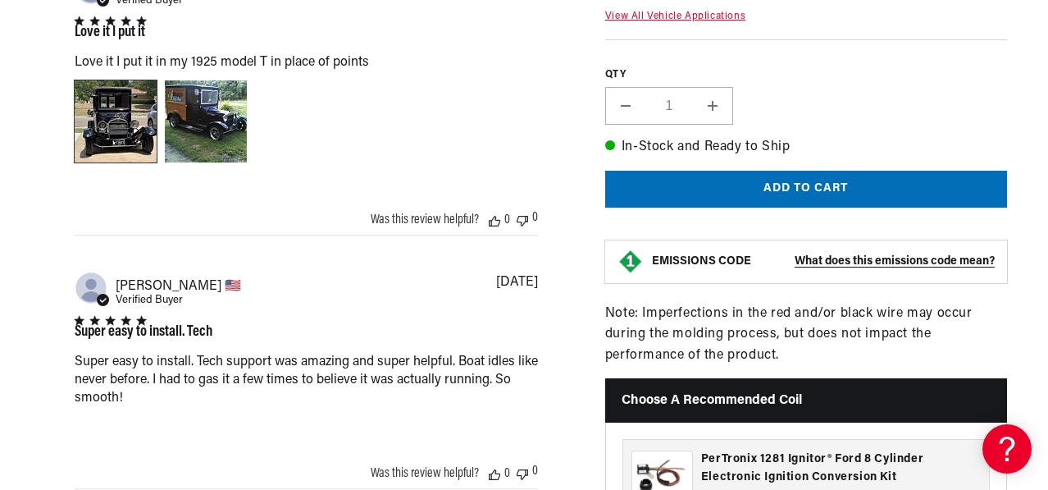
click at [120, 162] on div "Image of Review by roy l. on February 17, 24 number 1" at bounding box center [116, 121] width 82 height 82
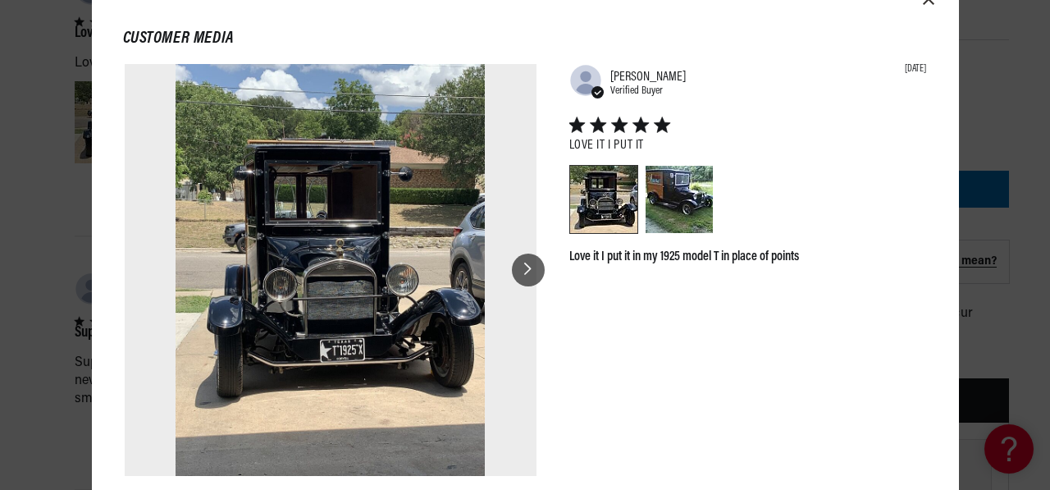
scroll to position [0, 0]
click at [539, 268] on div at bounding box center [528, 269] width 33 height 33
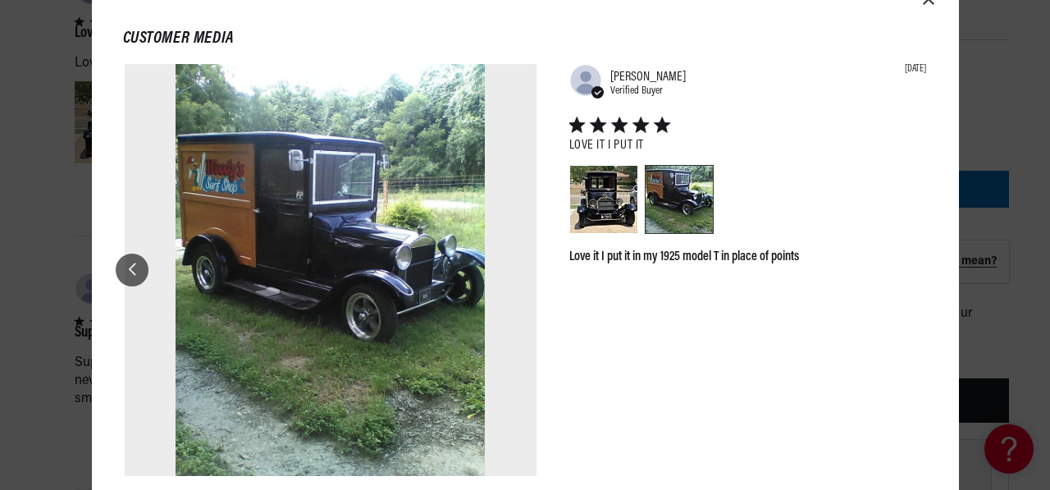
scroll to position [0, 865]
click at [125, 267] on div at bounding box center [132, 269] width 33 height 33
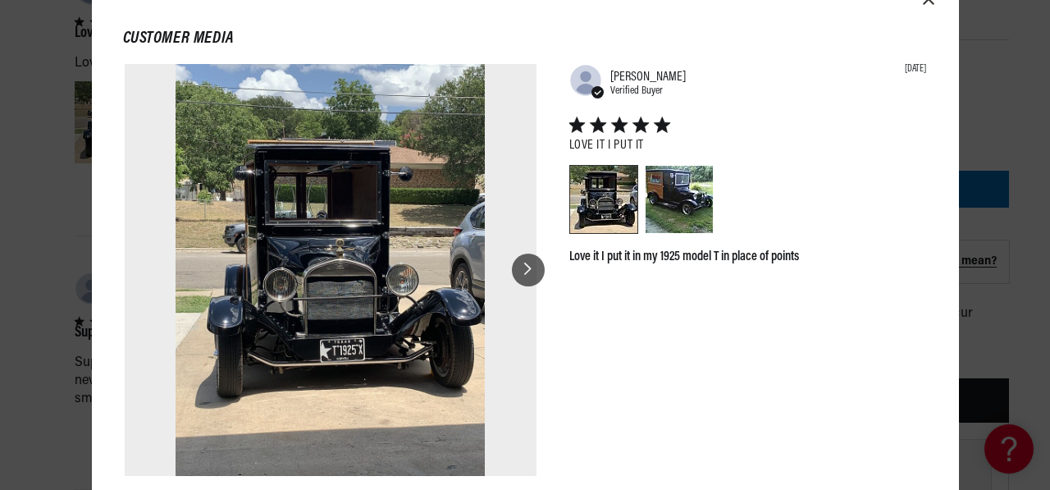
scroll to position [0, 1730]
